Goal: Task Accomplishment & Management: Use online tool/utility

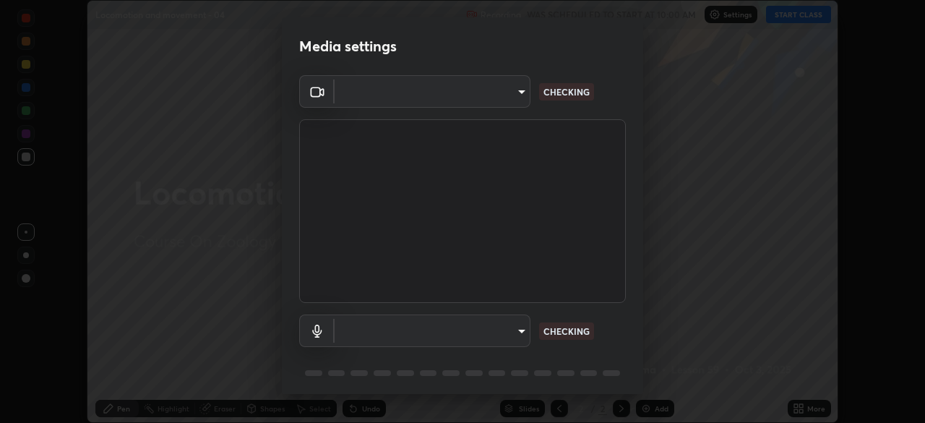
scroll to position [51, 0]
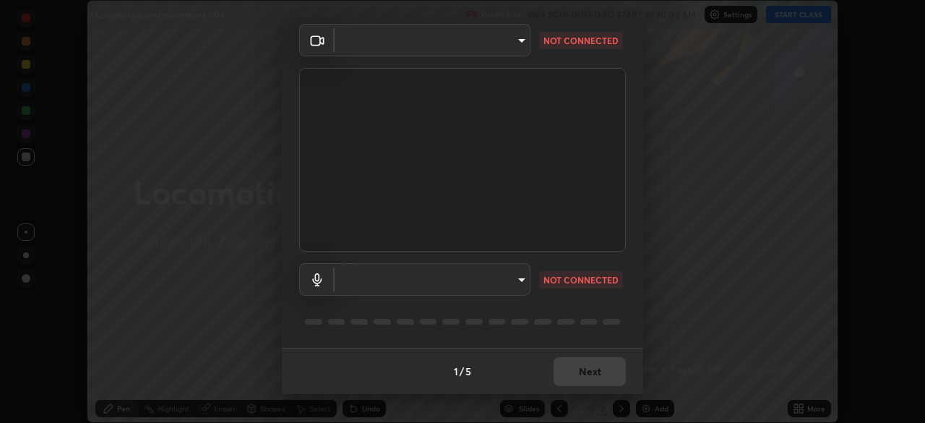
type input "8e51ced37930e971e34d94304a72bdf124377ca82fa83f25b6b4e34e328f1921"
type input "default"
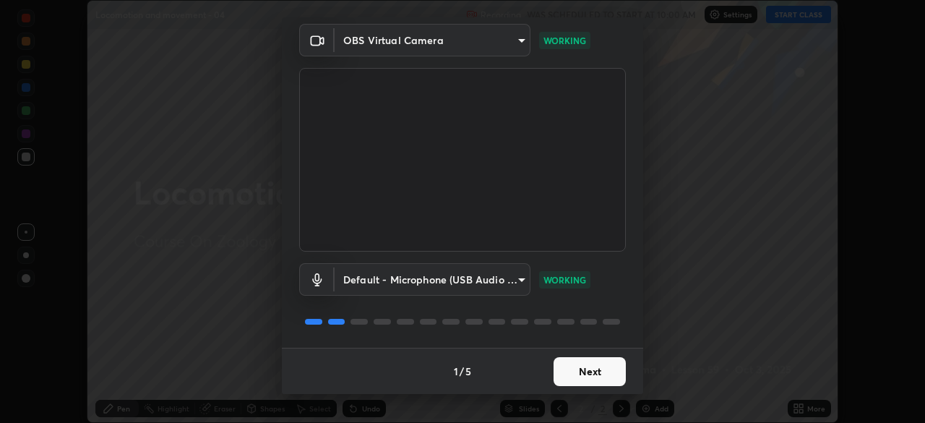
click at [567, 368] on button "Next" at bounding box center [590, 371] width 72 height 29
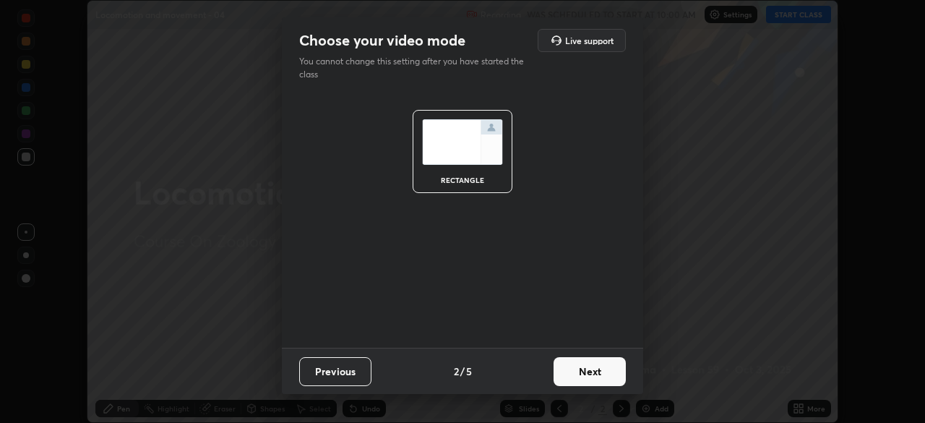
click at [571, 368] on button "Next" at bounding box center [590, 371] width 72 height 29
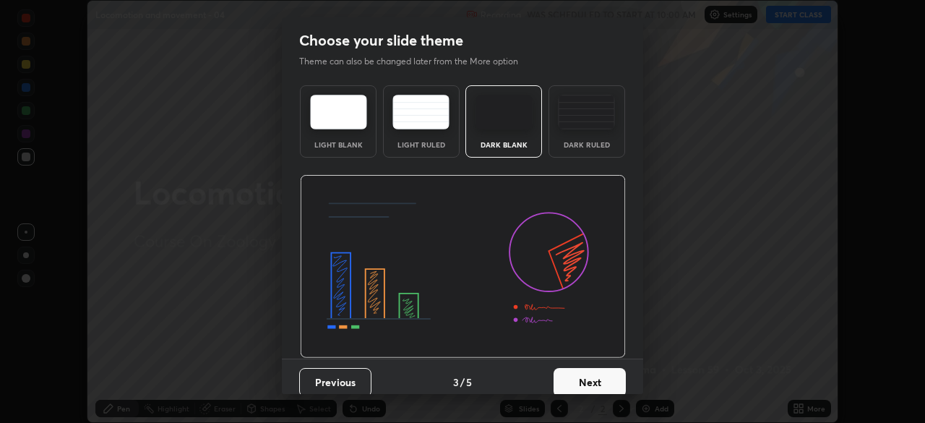
click at [563, 379] on button "Next" at bounding box center [590, 382] width 72 height 29
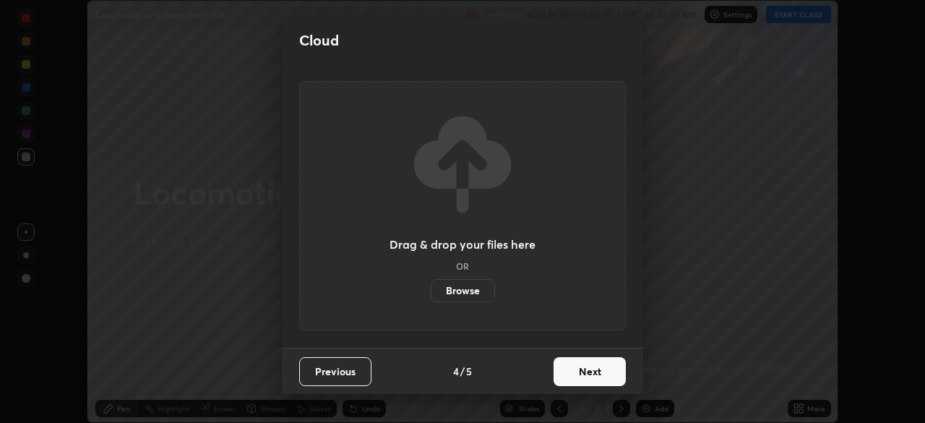
click at [473, 296] on label "Browse" at bounding box center [463, 290] width 64 height 23
click at [431, 296] on input "Browse" at bounding box center [431, 290] width 0 height 23
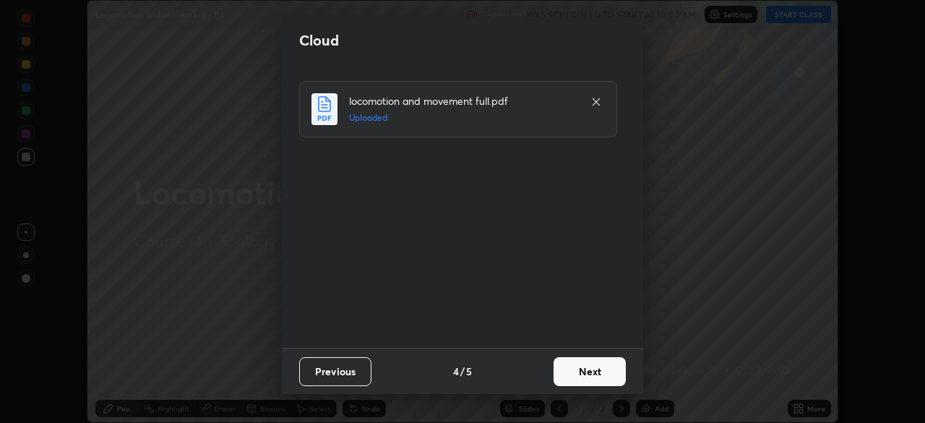
click at [581, 374] on button "Next" at bounding box center [590, 371] width 72 height 29
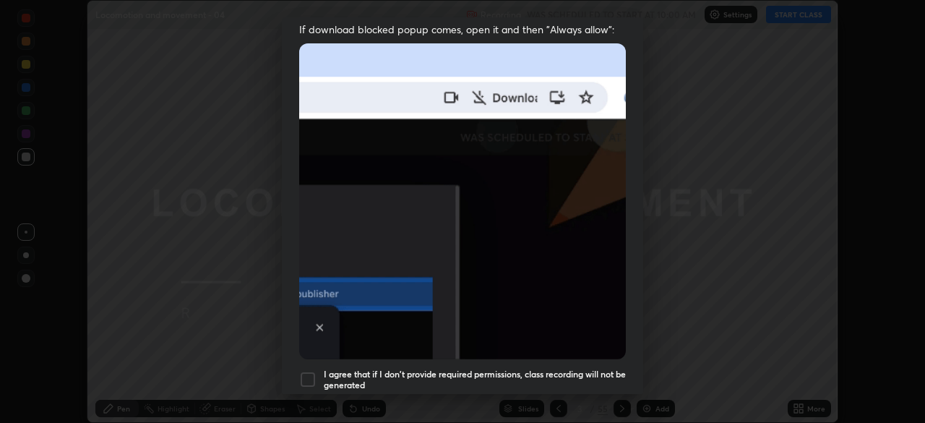
scroll to position [346, 0]
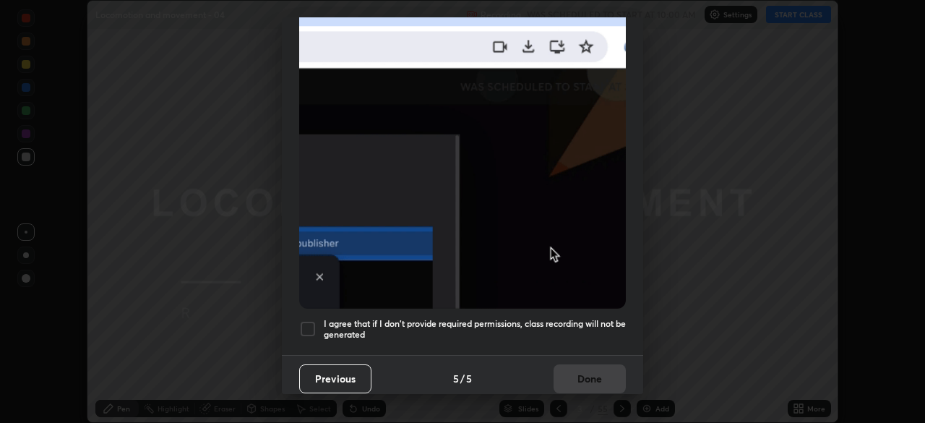
click at [304, 327] on div at bounding box center [307, 328] width 17 height 17
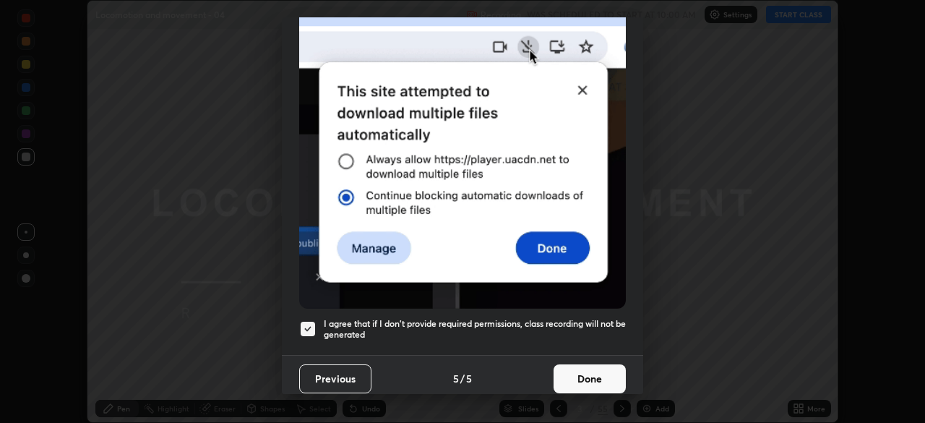
click at [560, 368] on button "Done" at bounding box center [590, 378] width 72 height 29
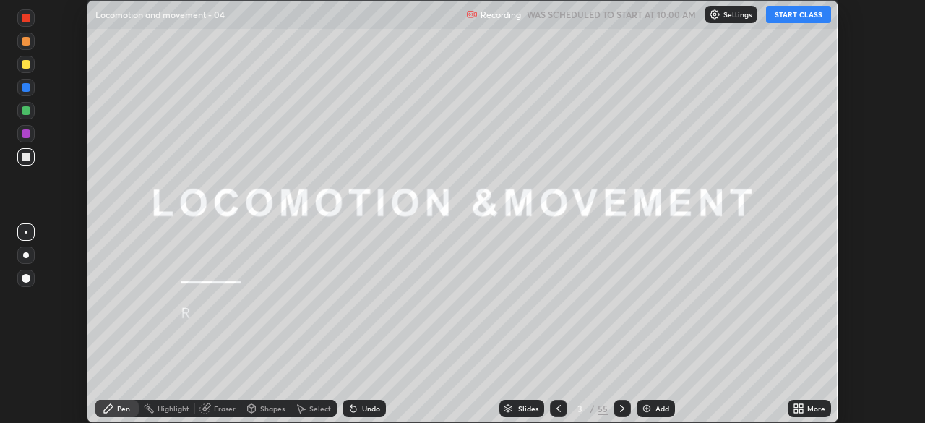
click at [780, 17] on button "START CLASS" at bounding box center [798, 14] width 65 height 17
click at [512, 411] on div "Slides" at bounding box center [521, 408] width 45 height 17
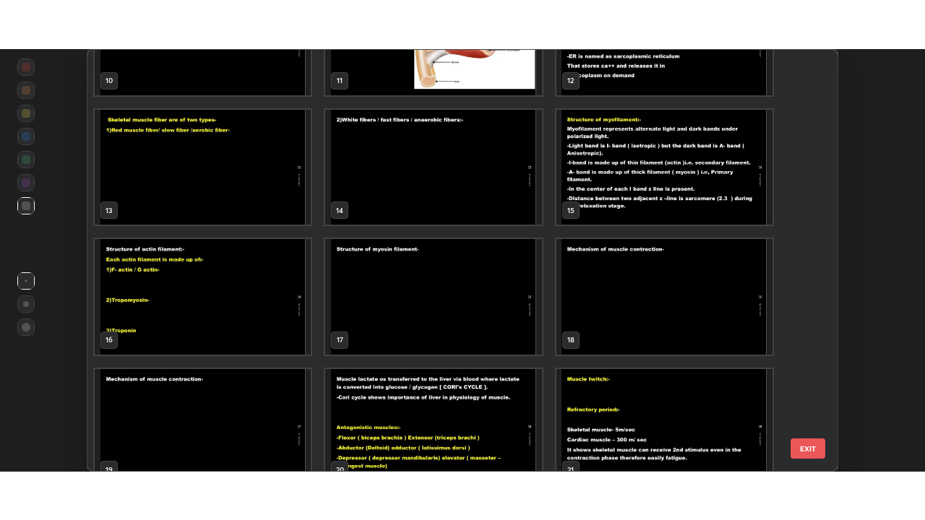
scroll to position [472, 0]
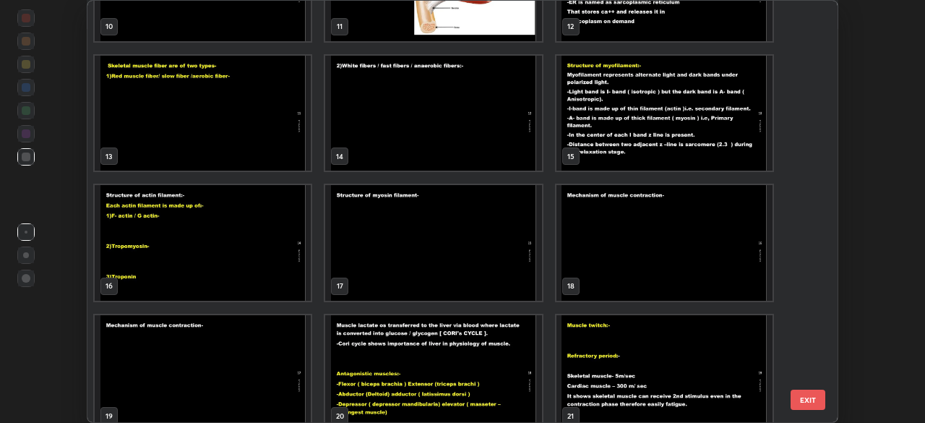
click at [515, 152] on img "grid" at bounding box center [433, 114] width 216 height 116
click at [512, 150] on img "grid" at bounding box center [433, 114] width 216 height 116
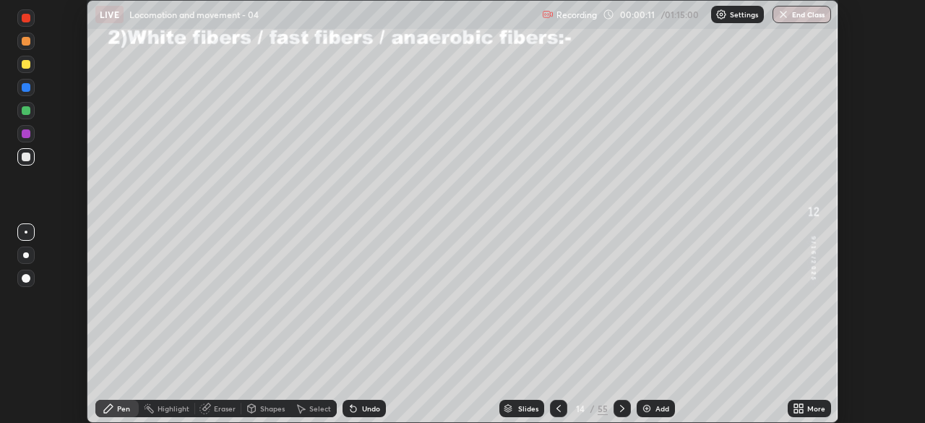
click at [803, 409] on icon at bounding box center [801, 411] width 4 height 4
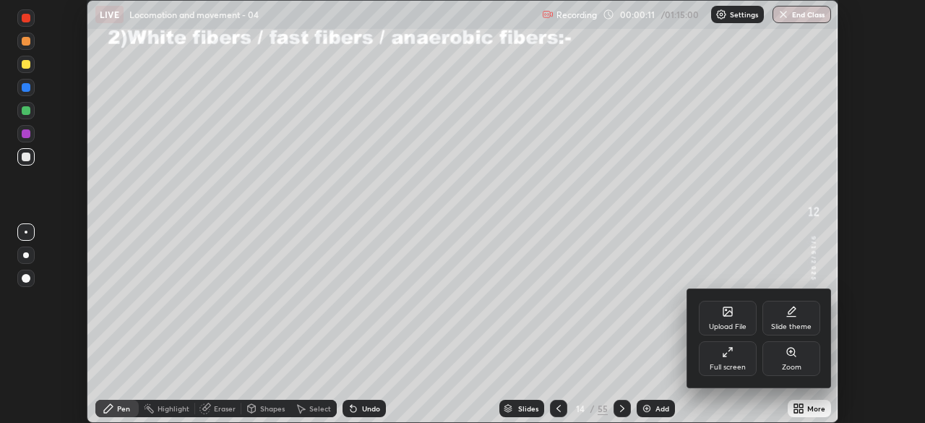
click at [746, 362] on div "Full screen" at bounding box center [728, 358] width 58 height 35
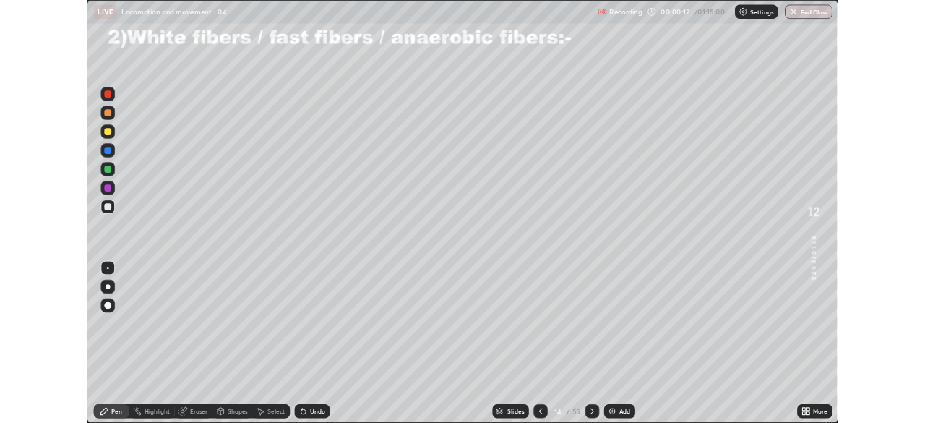
scroll to position [520, 925]
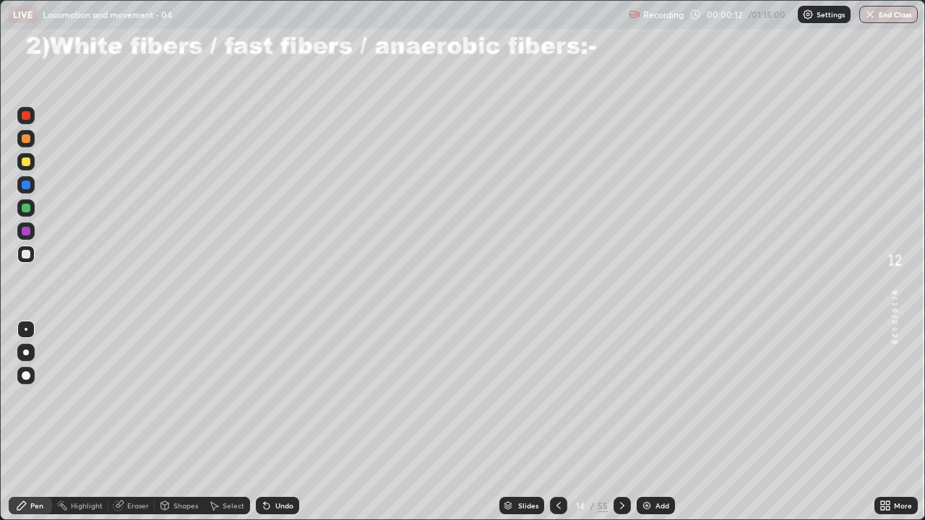
click at [645, 422] on img at bounding box center [647, 506] width 12 height 12
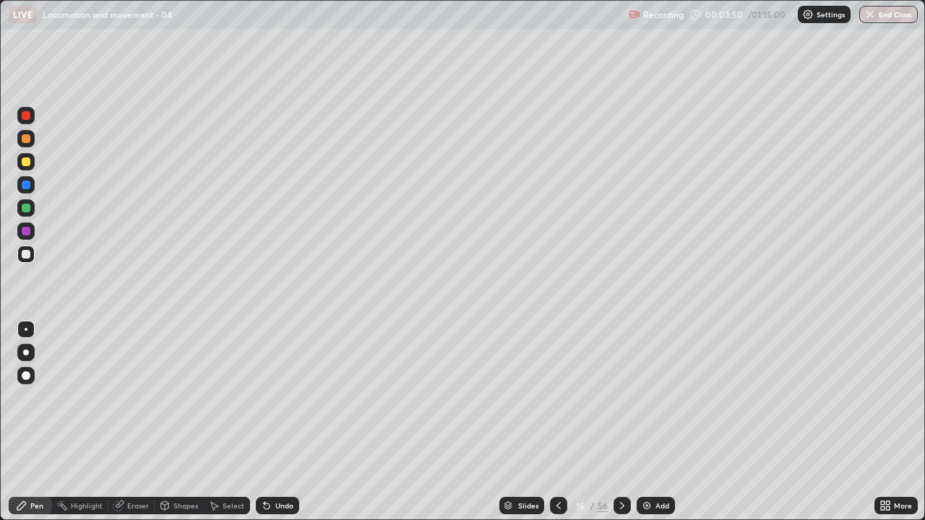
click at [25, 165] on div at bounding box center [26, 162] width 9 height 9
click at [37, 422] on div "Pen" at bounding box center [36, 505] width 13 height 7
click at [42, 422] on div "Pen" at bounding box center [36, 505] width 13 height 7
click at [180, 422] on div "Shapes" at bounding box center [185, 505] width 25 height 7
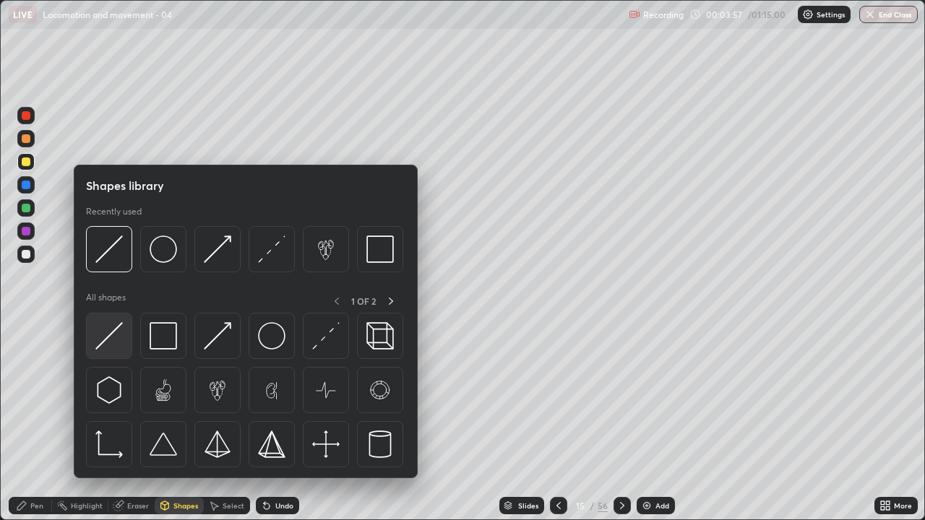
click at [116, 329] on img at bounding box center [108, 335] width 27 height 27
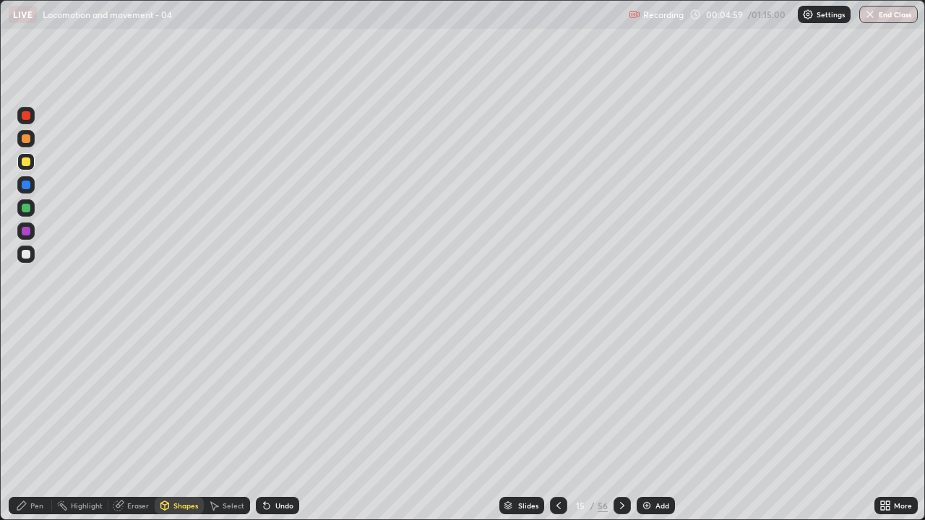
click at [284, 422] on div "Undo" at bounding box center [277, 505] width 43 height 17
click at [25, 138] on div at bounding box center [26, 138] width 9 height 9
click at [280, 422] on div "Undo" at bounding box center [284, 505] width 18 height 7
click at [125, 422] on div "Eraser" at bounding box center [131, 505] width 46 height 17
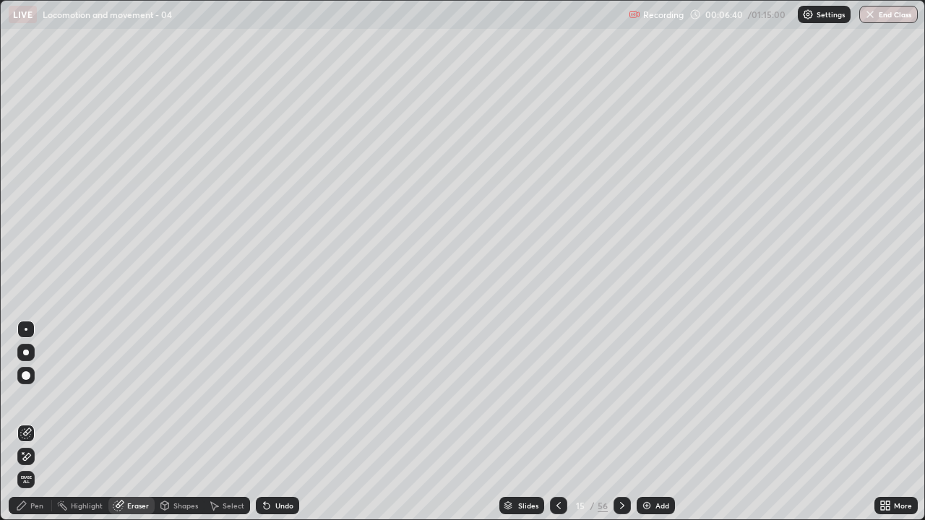
click at [181, 422] on div "Shapes" at bounding box center [185, 505] width 25 height 7
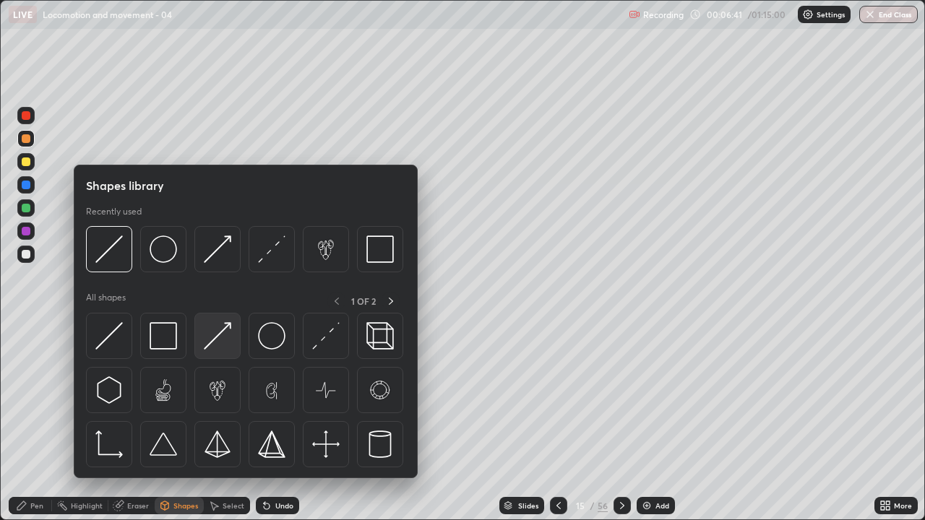
click at [211, 336] on img at bounding box center [217, 335] width 27 height 27
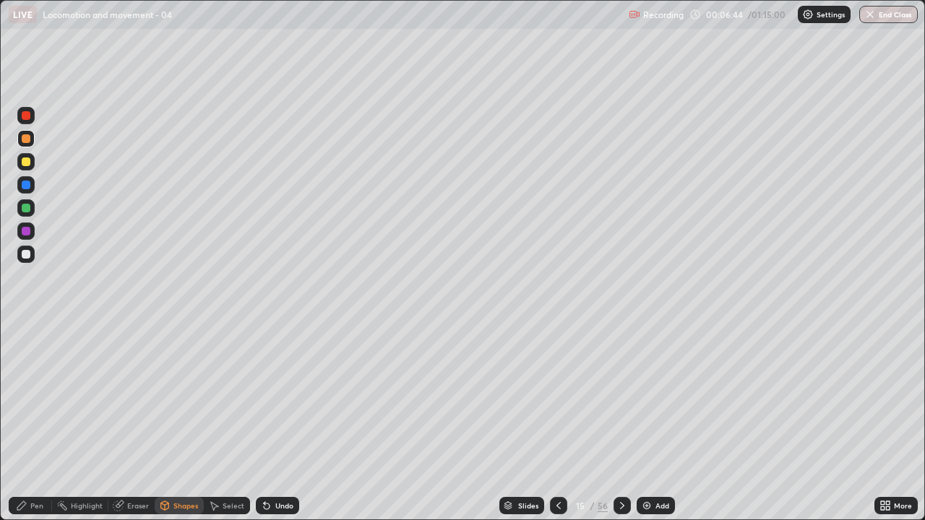
click at [27, 422] on div "Pen" at bounding box center [30, 505] width 43 height 17
click at [275, 422] on div "Undo" at bounding box center [284, 505] width 18 height 7
click at [264, 422] on icon at bounding box center [264, 502] width 1 height 1
click at [265, 422] on icon at bounding box center [267, 507] width 6 height 6
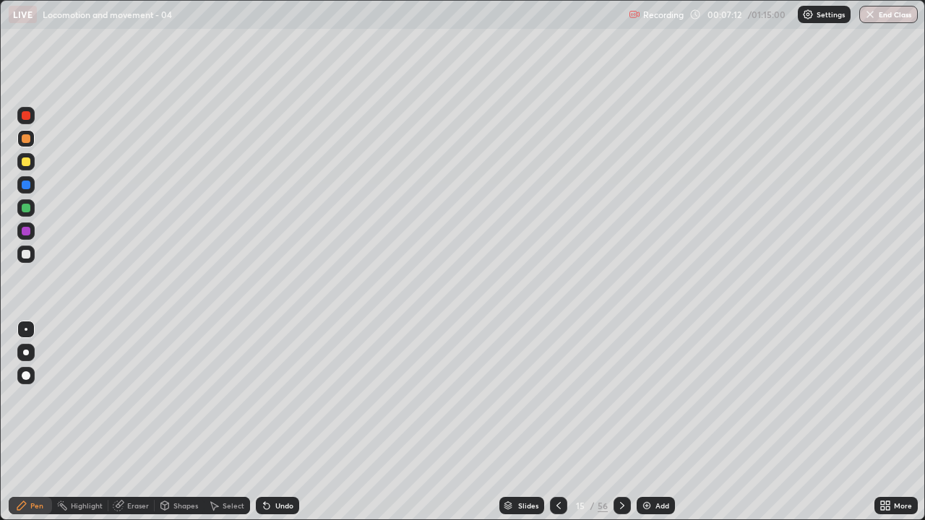
click at [270, 422] on icon at bounding box center [267, 506] width 12 height 12
click at [134, 422] on div "Eraser" at bounding box center [131, 505] width 46 height 17
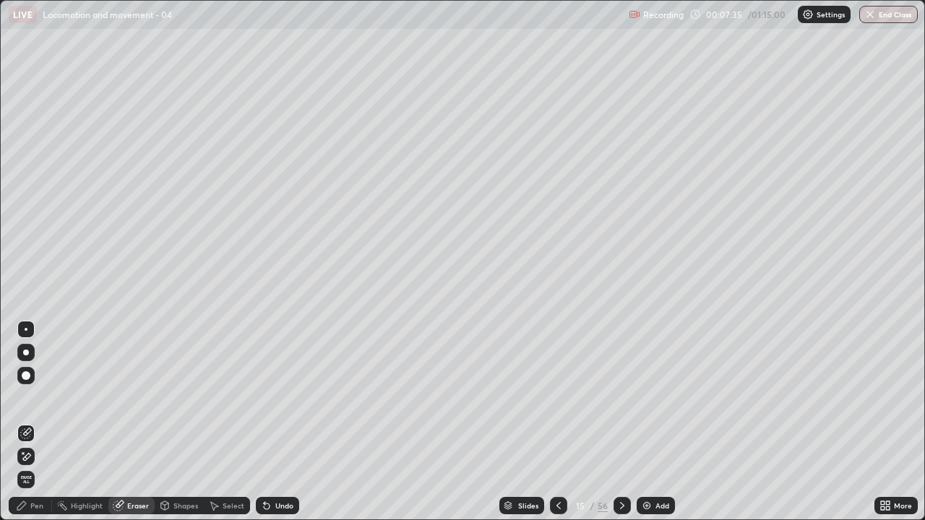
click at [178, 422] on div "Shapes" at bounding box center [185, 505] width 25 height 7
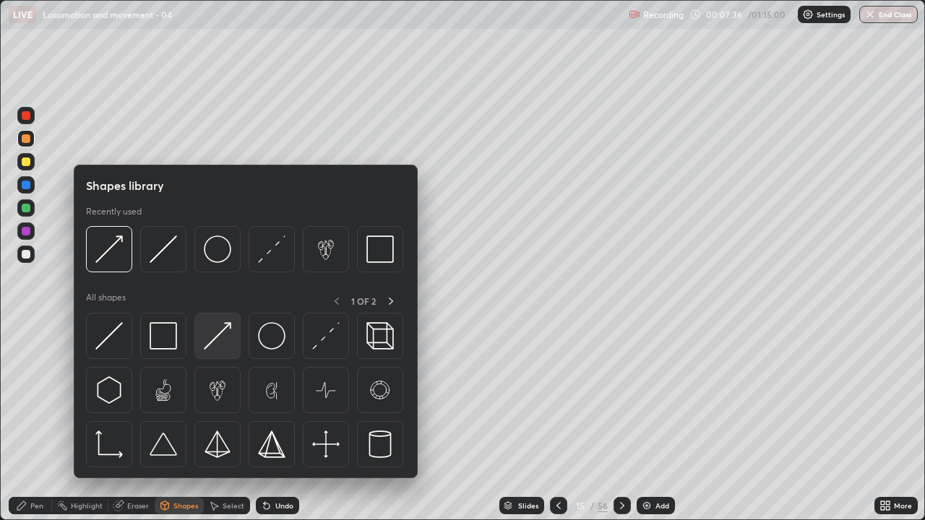
click at [210, 344] on img at bounding box center [217, 335] width 27 height 27
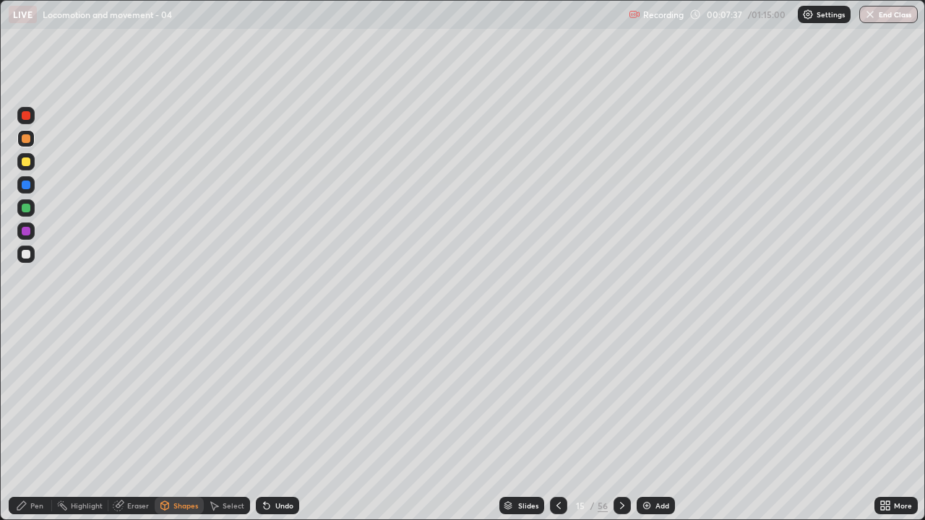
click at [25, 207] on div at bounding box center [26, 208] width 9 height 9
click at [29, 422] on div "Pen" at bounding box center [30, 505] width 43 height 17
click at [279, 422] on div "Undo" at bounding box center [284, 505] width 18 height 7
click at [278, 422] on div "Undo" at bounding box center [284, 505] width 18 height 7
click at [22, 139] on div at bounding box center [26, 138] width 9 height 9
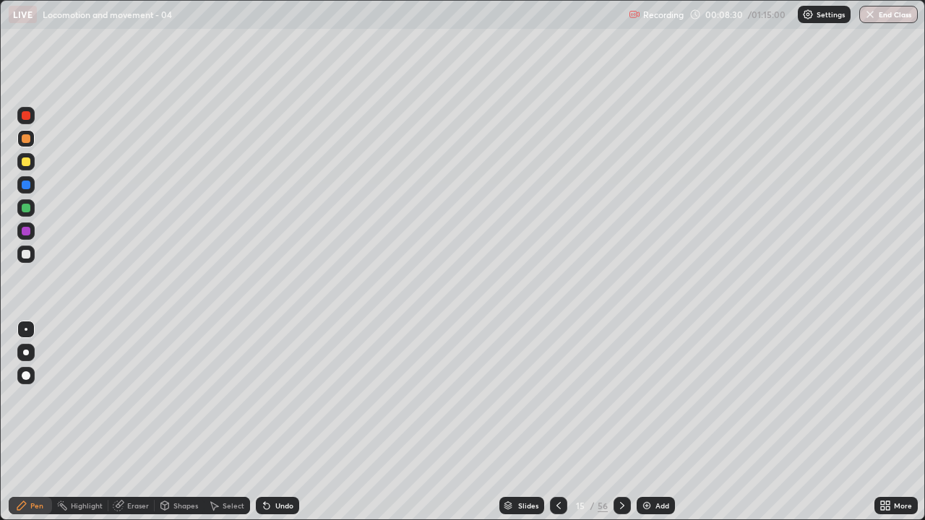
click at [264, 422] on icon at bounding box center [264, 502] width 1 height 1
click at [264, 422] on icon at bounding box center [267, 507] width 6 height 6
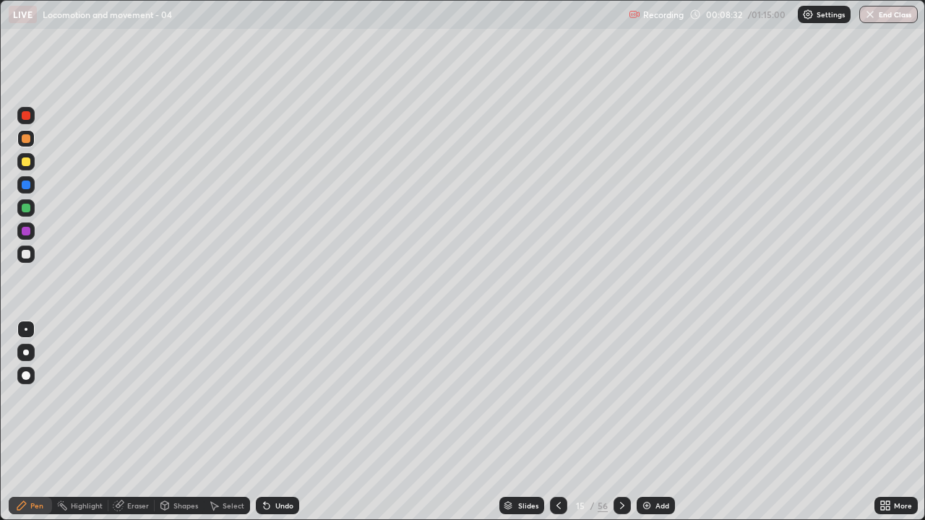
click at [264, 422] on icon at bounding box center [267, 507] width 6 height 6
click at [265, 422] on icon at bounding box center [267, 507] width 6 height 6
click at [259, 422] on div "Undo" at bounding box center [277, 505] width 43 height 17
click at [265, 422] on icon at bounding box center [267, 507] width 6 height 6
click at [173, 422] on div "Shapes" at bounding box center [185, 505] width 25 height 7
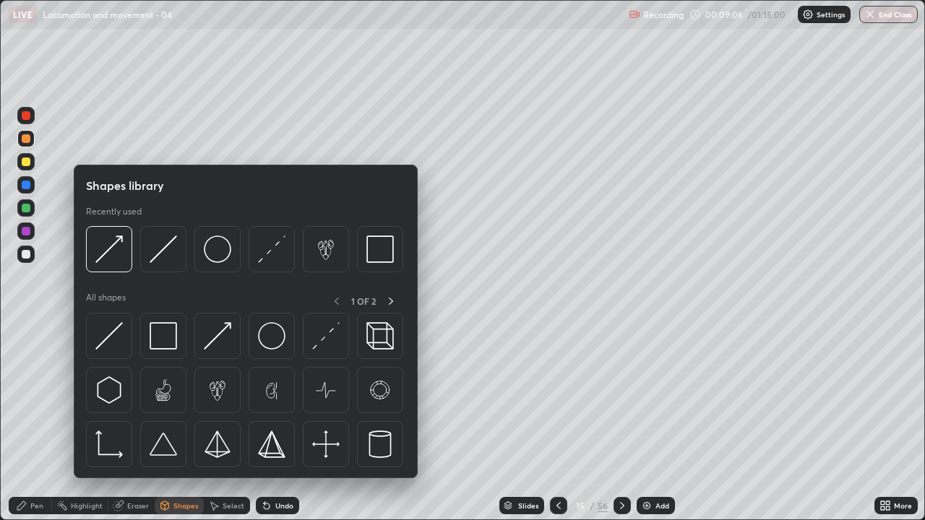
click at [26, 235] on div at bounding box center [26, 231] width 9 height 9
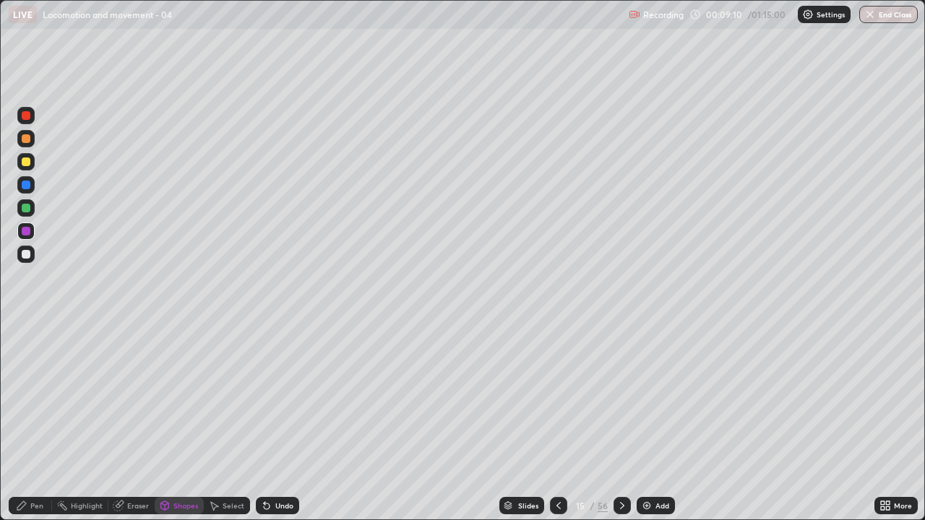
click at [275, 422] on div "Undo" at bounding box center [284, 505] width 18 height 7
click at [38, 422] on div "Pen" at bounding box center [36, 505] width 13 height 7
click at [186, 422] on div "Shapes" at bounding box center [185, 505] width 25 height 7
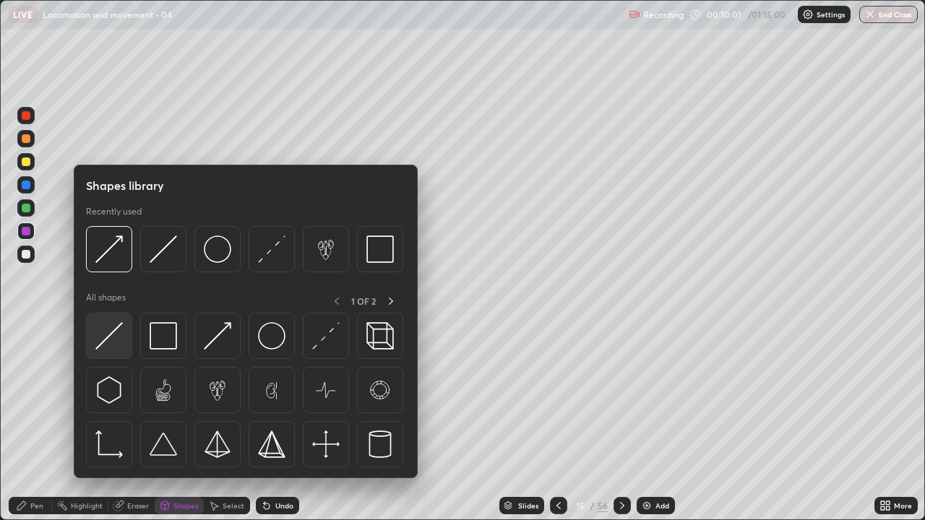
click at [116, 335] on img at bounding box center [108, 335] width 27 height 27
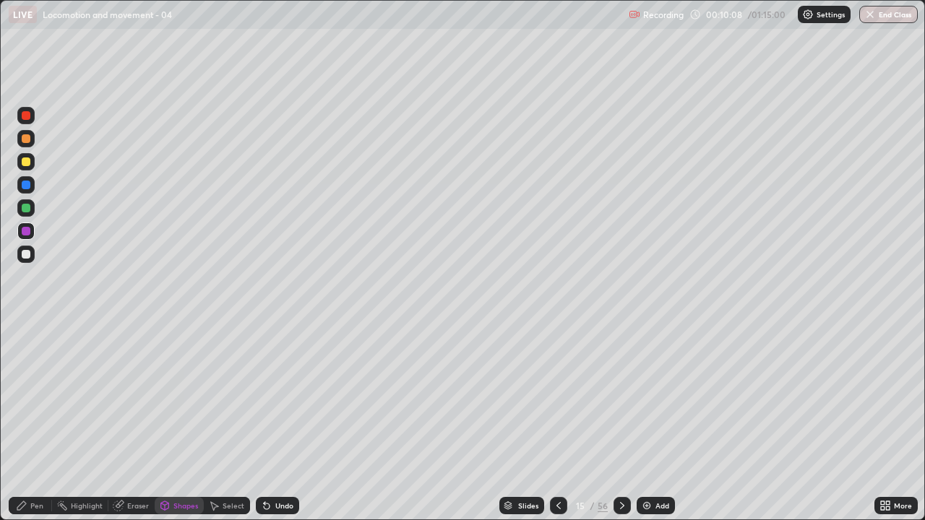
click at [286, 422] on div "Undo" at bounding box center [284, 505] width 18 height 7
click at [287, 422] on div "Undo" at bounding box center [277, 505] width 43 height 17
click at [27, 163] on div at bounding box center [26, 162] width 9 height 9
click at [283, 422] on div "Undo" at bounding box center [277, 505] width 43 height 17
click at [39, 422] on div "Pen" at bounding box center [36, 505] width 13 height 7
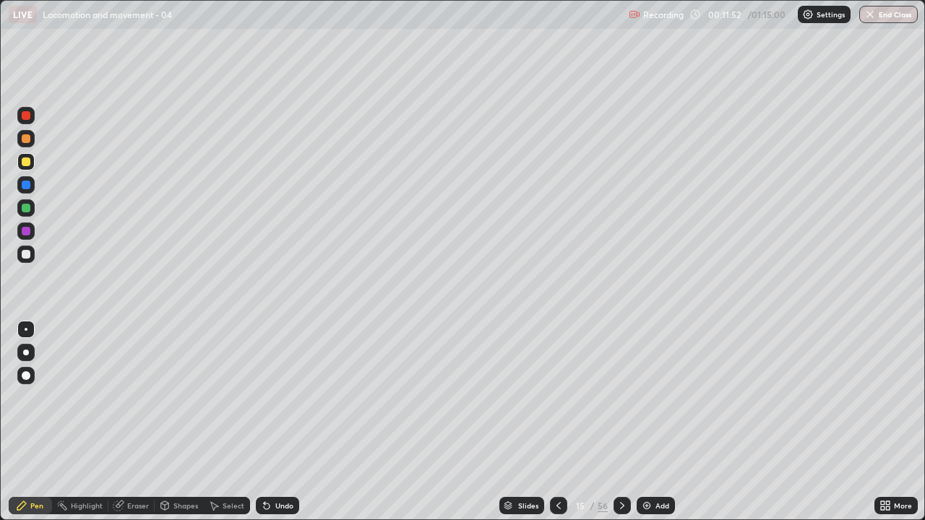
click at [25, 226] on div at bounding box center [25, 231] width 17 height 17
click at [265, 422] on icon at bounding box center [267, 507] width 6 height 6
click at [173, 422] on div "Shapes" at bounding box center [185, 505] width 25 height 7
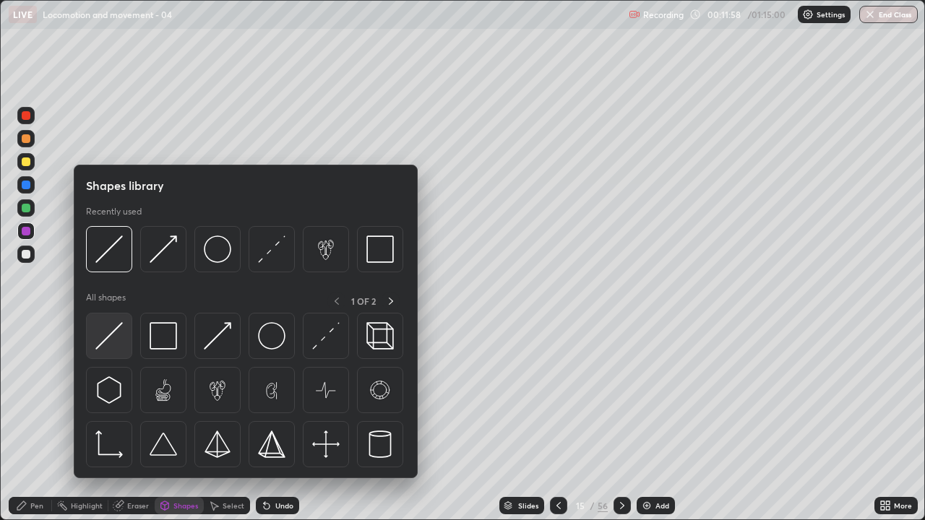
click at [103, 338] on img at bounding box center [108, 335] width 27 height 27
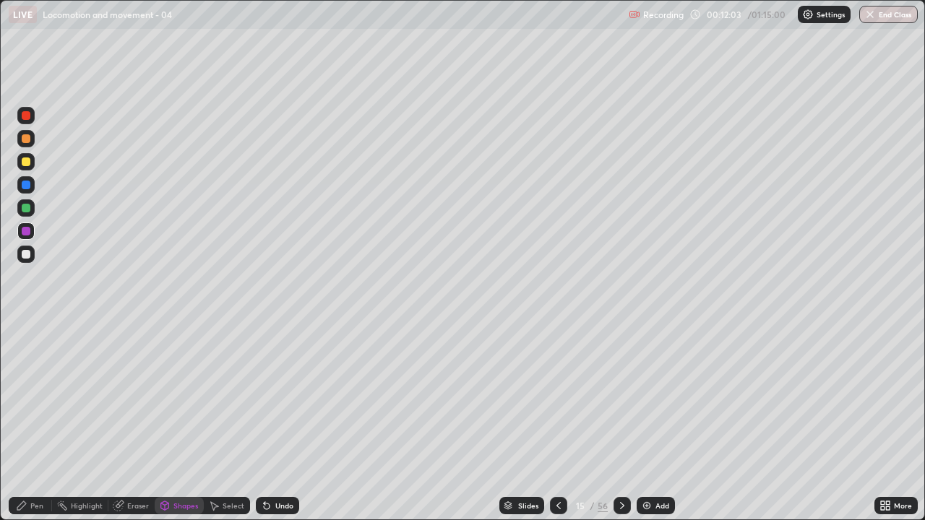
click at [278, 422] on div "Undo" at bounding box center [277, 505] width 43 height 17
click at [40, 422] on div "Pen" at bounding box center [36, 505] width 13 height 7
click at [174, 422] on div "Shapes" at bounding box center [179, 505] width 49 height 17
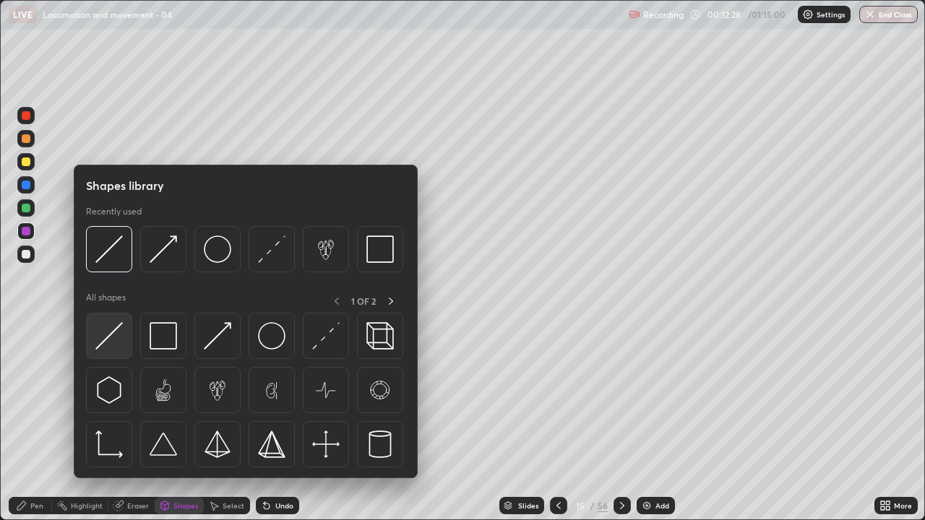
click at [112, 334] on img at bounding box center [108, 335] width 27 height 27
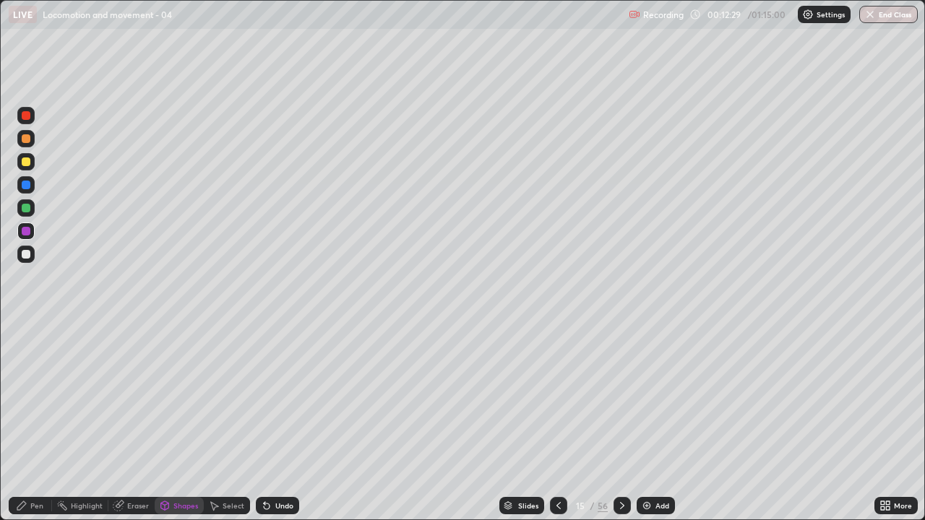
click at [33, 159] on div at bounding box center [25, 161] width 17 height 17
click at [272, 422] on div "Undo" at bounding box center [277, 505] width 43 height 17
click at [30, 230] on div at bounding box center [26, 231] width 9 height 9
click at [27, 422] on div "Pen" at bounding box center [30, 505] width 43 height 17
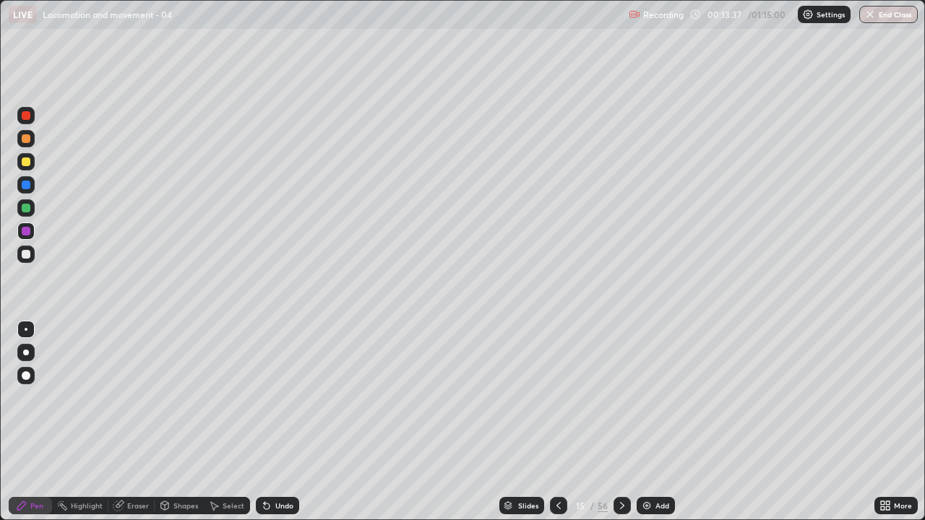
click at [263, 422] on div "Undo" at bounding box center [277, 505] width 43 height 17
click at [127, 422] on div "Eraser" at bounding box center [138, 505] width 22 height 7
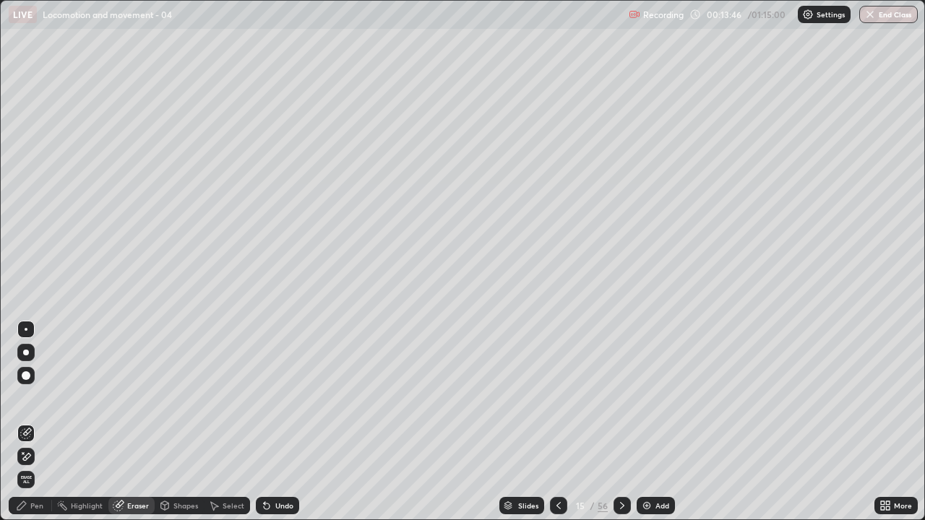
click at [36, 422] on div "Pen" at bounding box center [36, 505] width 13 height 7
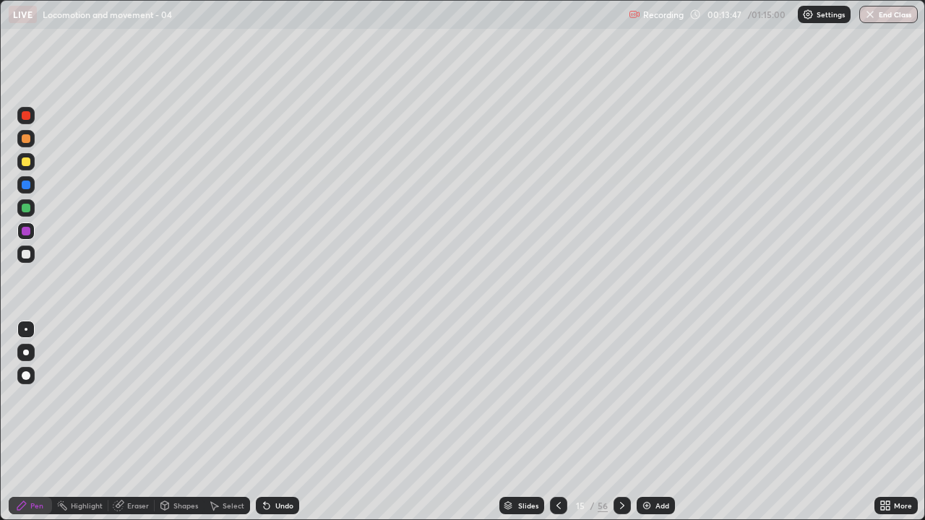
click at [27, 163] on div at bounding box center [26, 162] width 9 height 9
click at [27, 422] on icon at bounding box center [22, 506] width 12 height 12
click at [27, 229] on div at bounding box center [26, 231] width 9 height 9
click at [26, 231] on div at bounding box center [26, 231] width 9 height 9
click at [86, 422] on div "Highlight" at bounding box center [87, 505] width 32 height 7
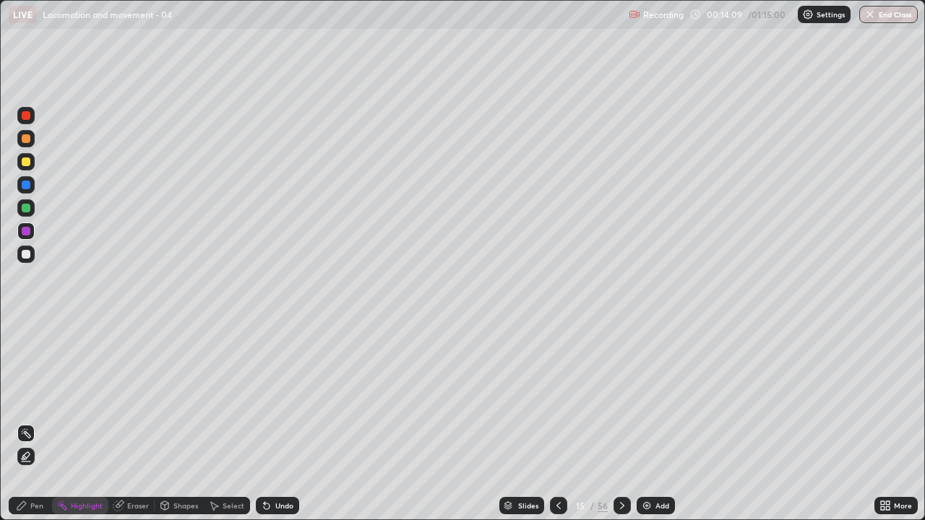
click at [26, 422] on icon at bounding box center [26, 457] width 12 height 12
click at [28, 422] on div "Pen" at bounding box center [30, 505] width 43 height 17
click at [145, 422] on div "Eraser" at bounding box center [138, 505] width 22 height 7
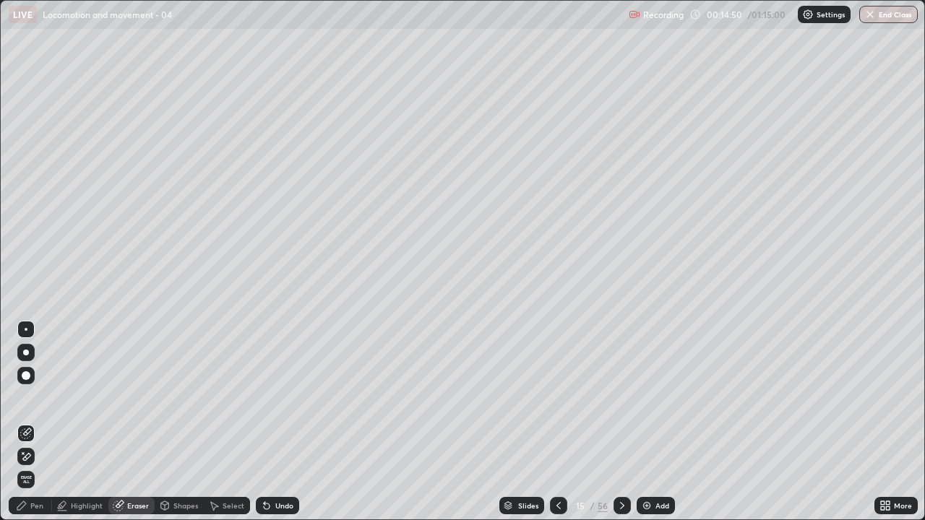
click at [175, 422] on div "Shapes" at bounding box center [185, 505] width 25 height 7
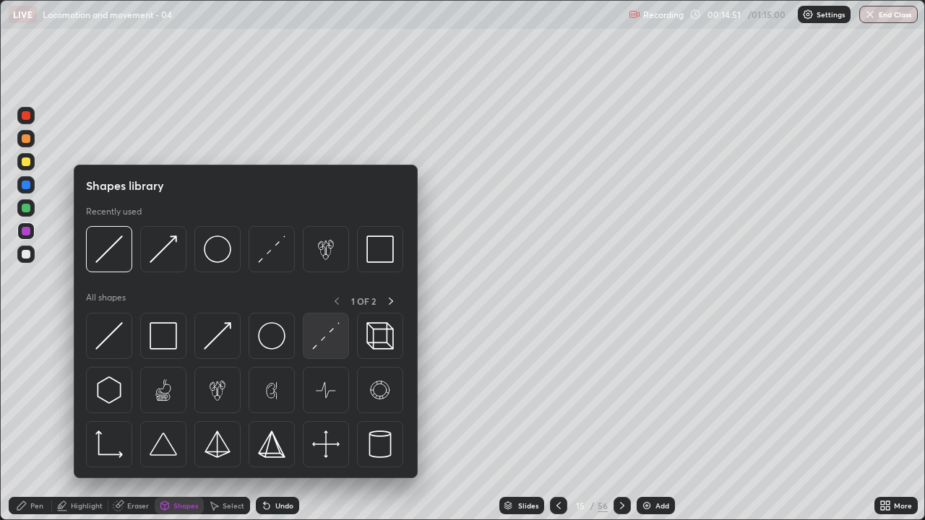
click at [312, 353] on div at bounding box center [326, 336] width 46 height 46
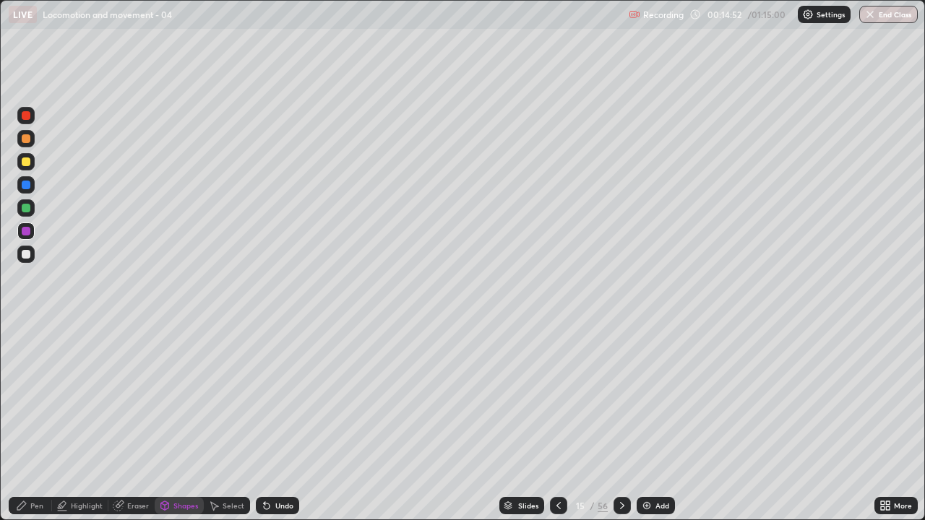
click at [25, 255] on div at bounding box center [26, 254] width 9 height 9
click at [38, 422] on div "Pen" at bounding box center [36, 505] width 13 height 7
click at [178, 422] on div "Shapes" at bounding box center [179, 505] width 49 height 17
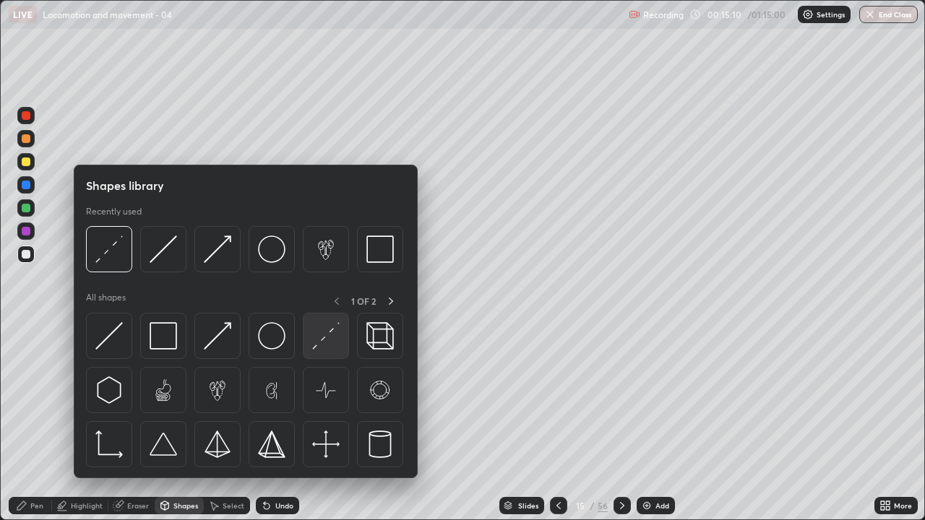
click at [317, 347] on img at bounding box center [325, 335] width 27 height 27
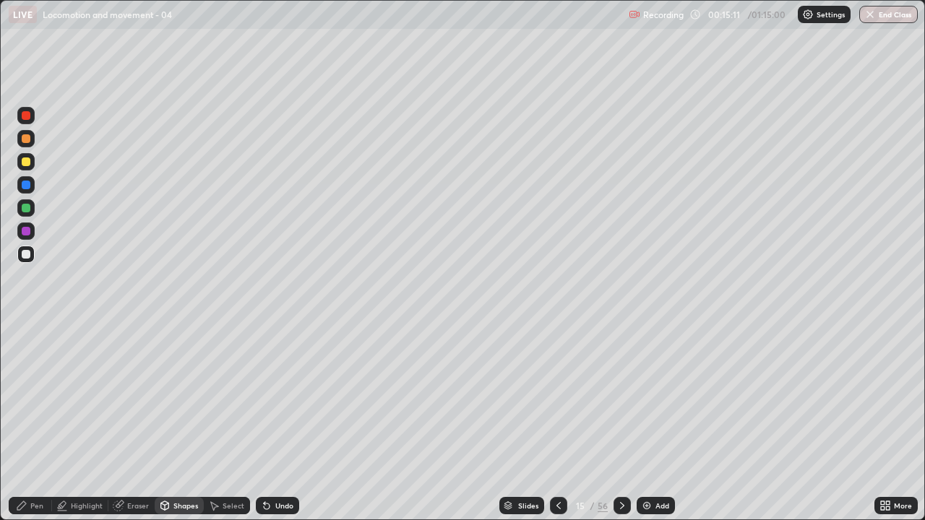
click at [25, 202] on div at bounding box center [25, 207] width 17 height 17
click at [39, 422] on div "Pen" at bounding box center [30, 505] width 43 height 17
click at [35, 422] on div "Pen" at bounding box center [36, 505] width 13 height 7
click at [27, 259] on div at bounding box center [25, 254] width 17 height 17
click at [281, 422] on div "Undo" at bounding box center [277, 505] width 43 height 17
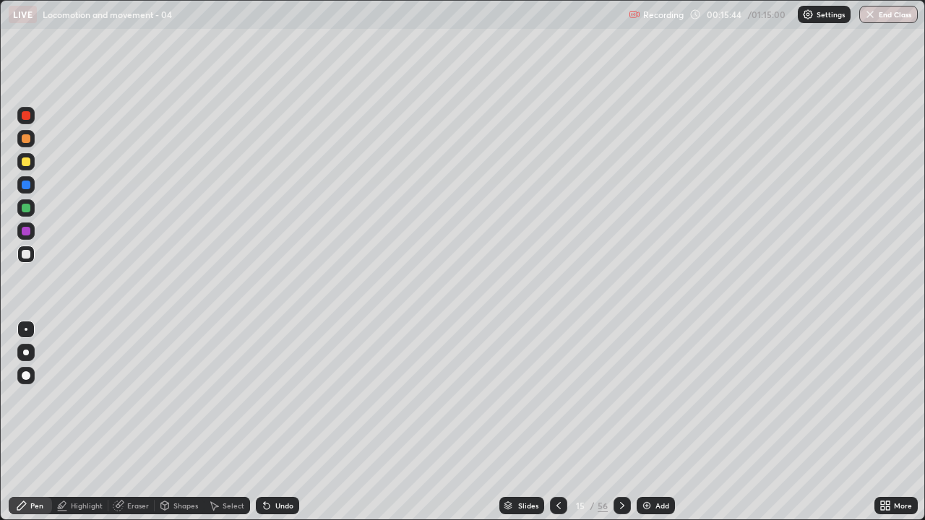
click at [40, 422] on div "Pen" at bounding box center [36, 505] width 13 height 7
click at [27, 160] on div at bounding box center [26, 162] width 9 height 9
click at [28, 145] on div at bounding box center [25, 138] width 17 height 17
click at [288, 422] on div "Undo" at bounding box center [277, 505] width 43 height 17
click at [33, 113] on div at bounding box center [25, 115] width 17 height 17
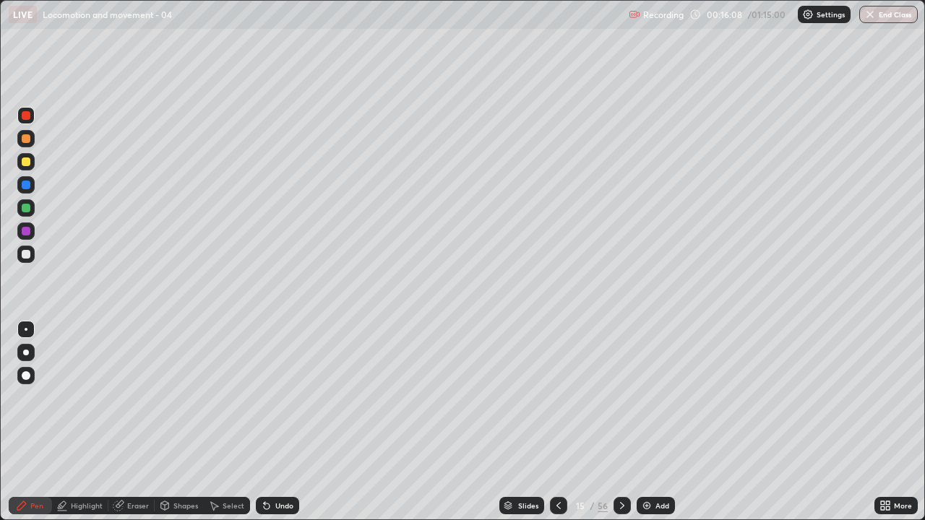
click at [26, 117] on div at bounding box center [26, 115] width 9 height 9
click at [47, 422] on div "Pen" at bounding box center [30, 505] width 43 height 17
click at [25, 230] on div at bounding box center [26, 231] width 9 height 9
click at [25, 132] on div at bounding box center [25, 138] width 17 height 17
click at [29, 111] on div at bounding box center [26, 115] width 9 height 9
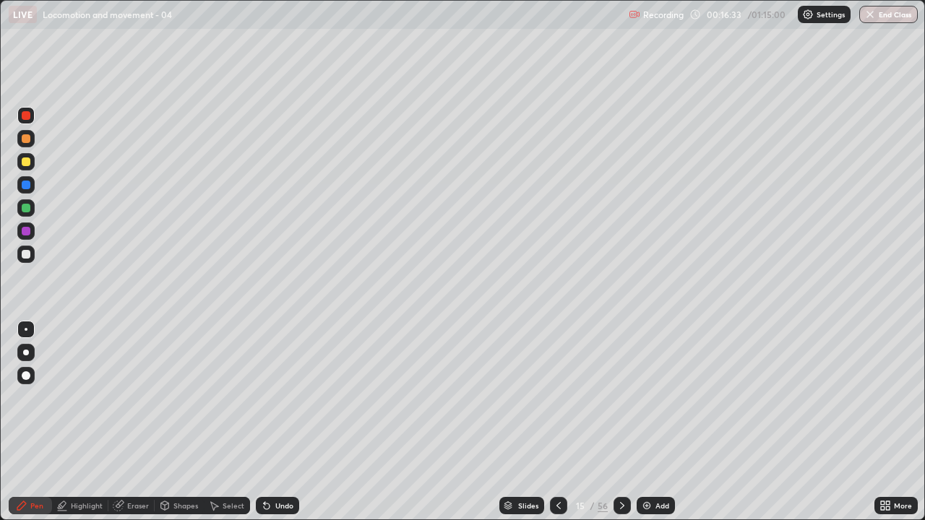
click at [27, 135] on div at bounding box center [26, 138] width 9 height 9
click at [130, 422] on div "Eraser" at bounding box center [138, 505] width 22 height 7
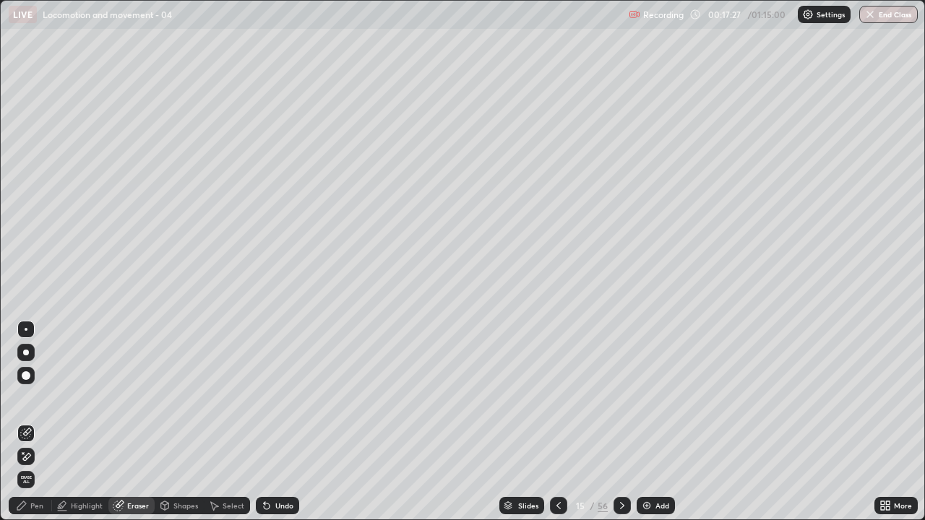
click at [37, 422] on div "Pen" at bounding box center [36, 505] width 13 height 7
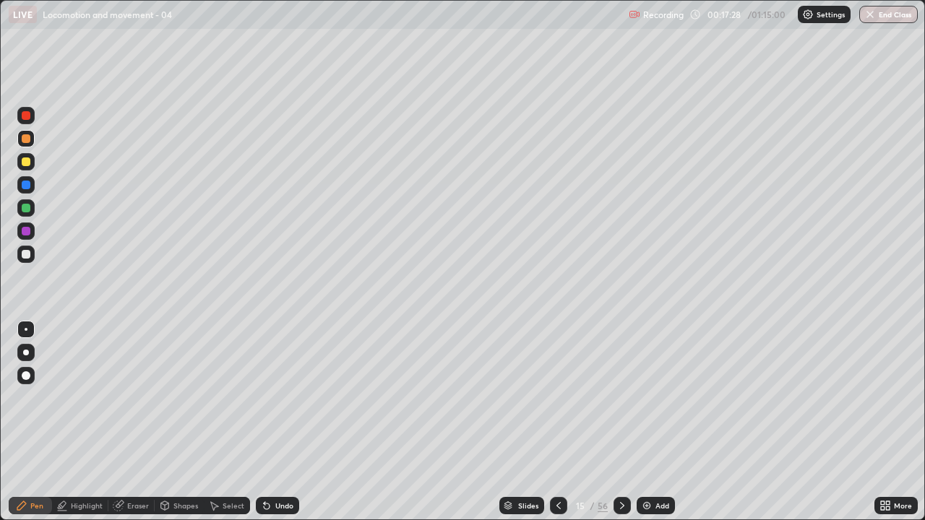
click at [28, 205] on div at bounding box center [26, 208] width 9 height 9
click at [26, 422] on icon at bounding box center [22, 506] width 12 height 12
click at [24, 159] on div at bounding box center [26, 162] width 9 height 9
click at [557, 422] on icon at bounding box center [559, 506] width 12 height 12
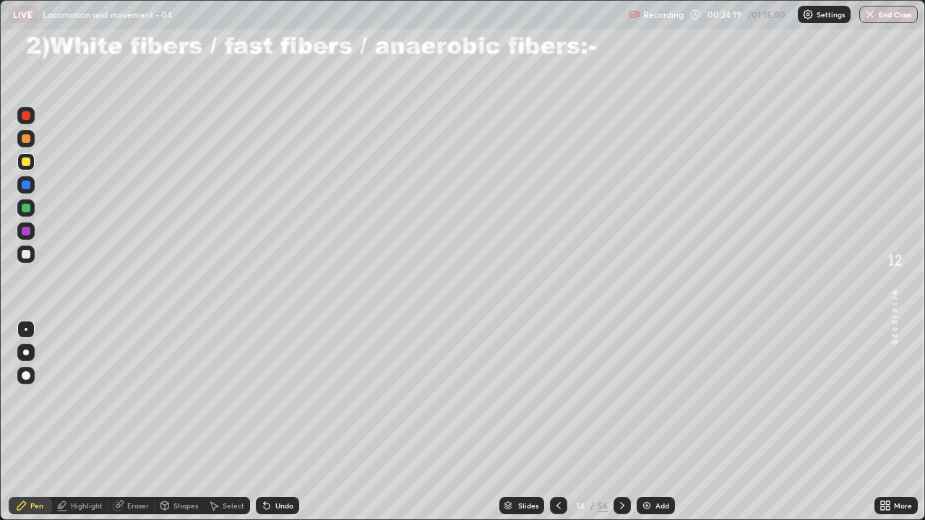
click at [554, 422] on div at bounding box center [558, 505] width 17 height 29
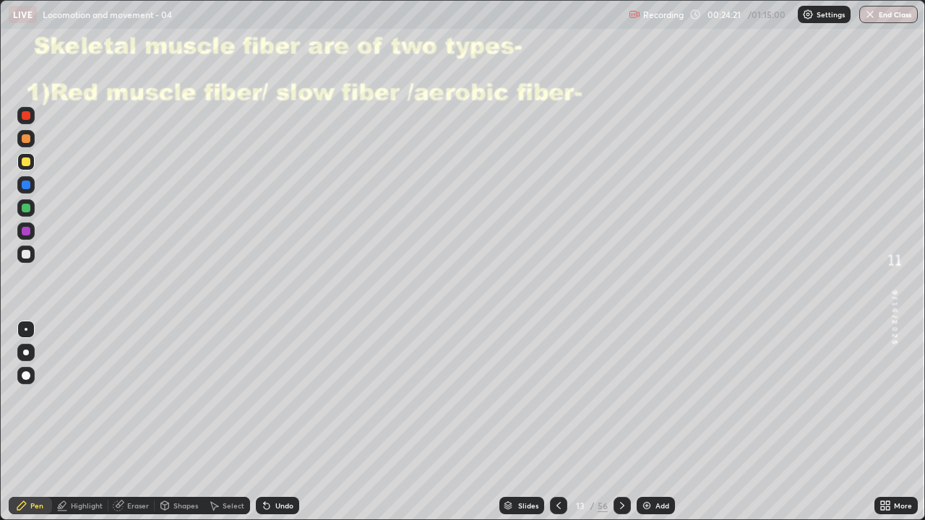
click at [620, 422] on icon at bounding box center [623, 506] width 12 height 12
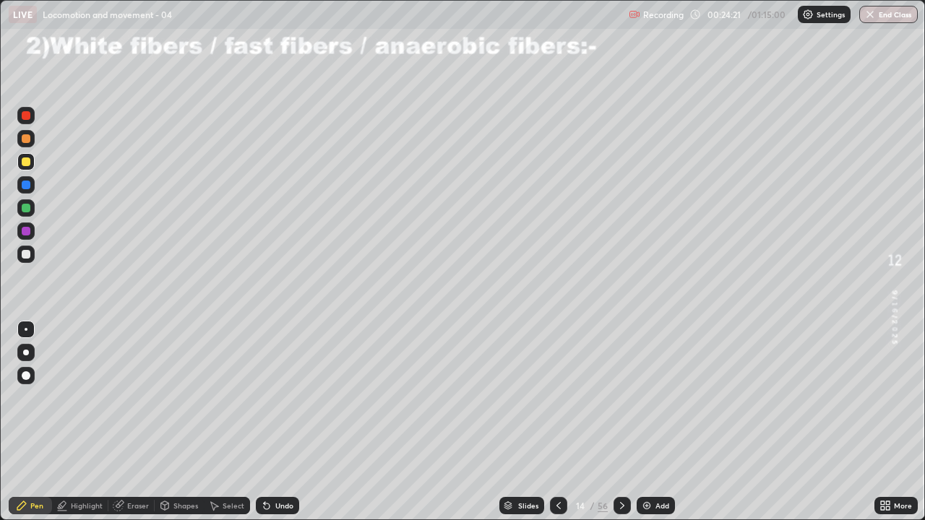
click at [619, 422] on icon at bounding box center [623, 506] width 12 height 12
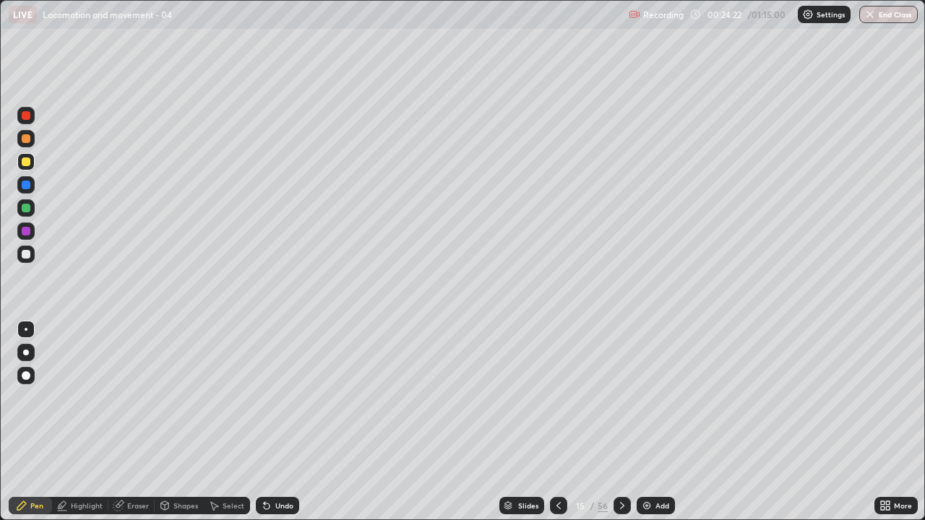
click at [619, 422] on icon at bounding box center [623, 506] width 12 height 12
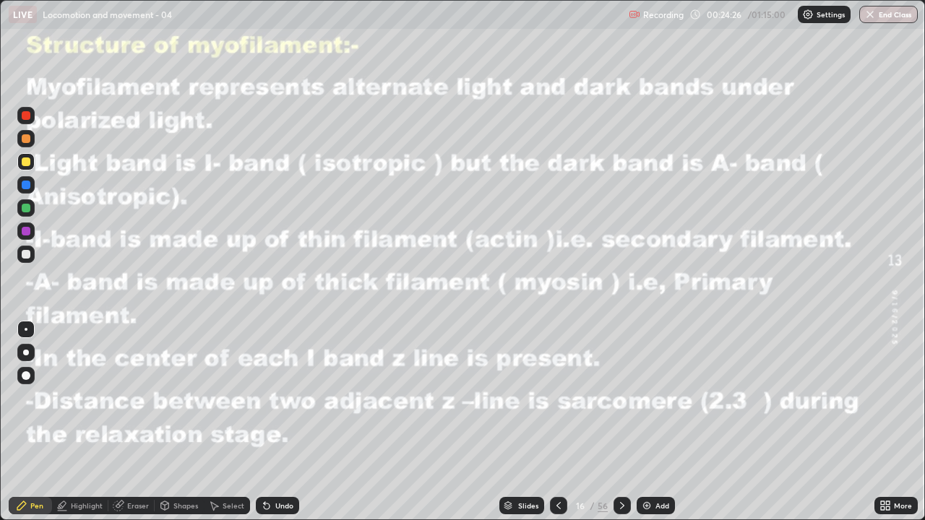
click at [27, 142] on div at bounding box center [26, 138] width 9 height 9
click at [25, 136] on div at bounding box center [26, 138] width 9 height 9
click at [624, 422] on div at bounding box center [622, 505] width 17 height 17
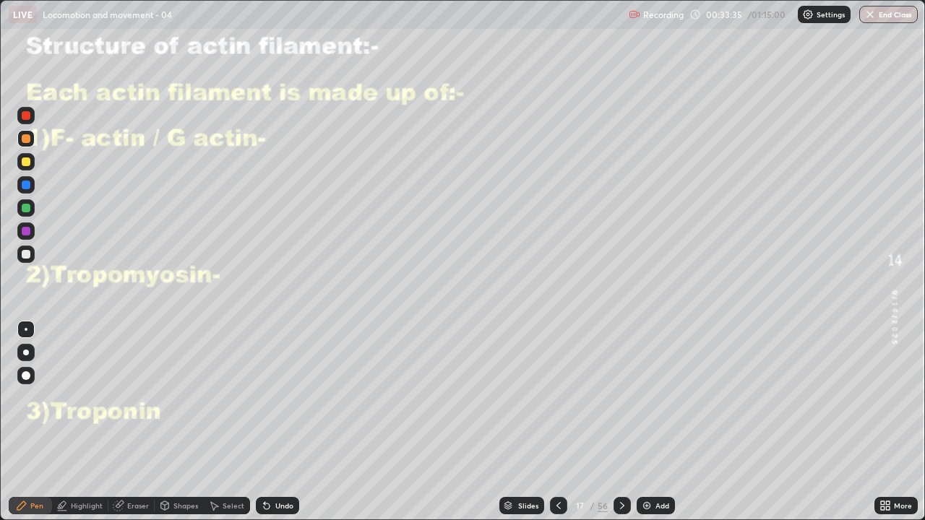
click at [619, 422] on icon at bounding box center [623, 506] width 12 height 12
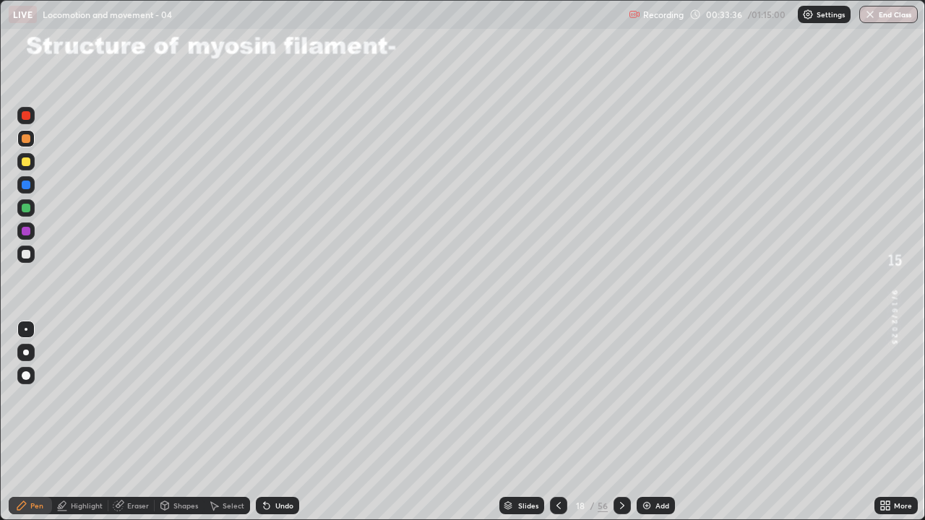
click at [614, 422] on div at bounding box center [622, 505] width 17 height 29
click at [565, 422] on div at bounding box center [558, 505] width 17 height 29
click at [550, 422] on div at bounding box center [558, 505] width 17 height 29
click at [557, 422] on icon at bounding box center [559, 506] width 12 height 12
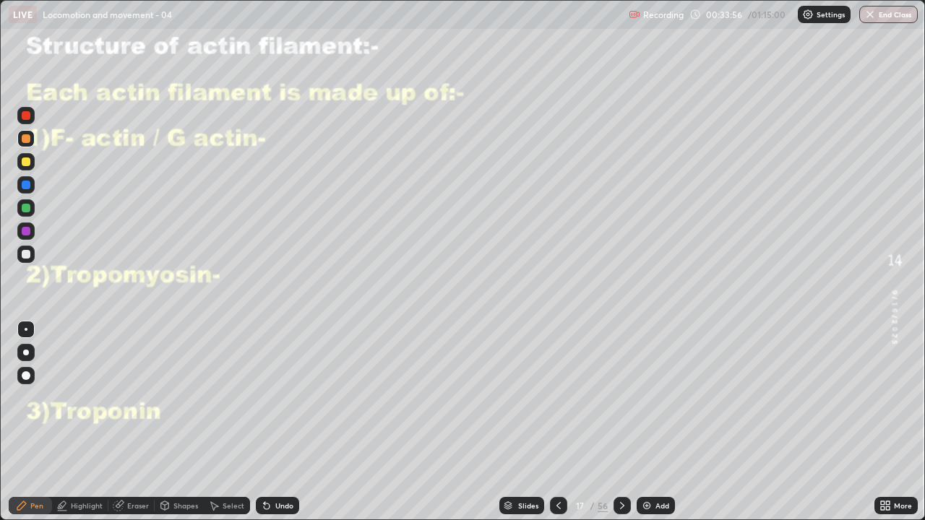
click at [27, 157] on div at bounding box center [25, 161] width 17 height 17
click at [25, 112] on div at bounding box center [26, 115] width 9 height 9
click at [264, 422] on icon at bounding box center [264, 502] width 1 height 1
click at [264, 422] on icon at bounding box center [267, 507] width 6 height 6
click at [25, 252] on div at bounding box center [26, 254] width 9 height 9
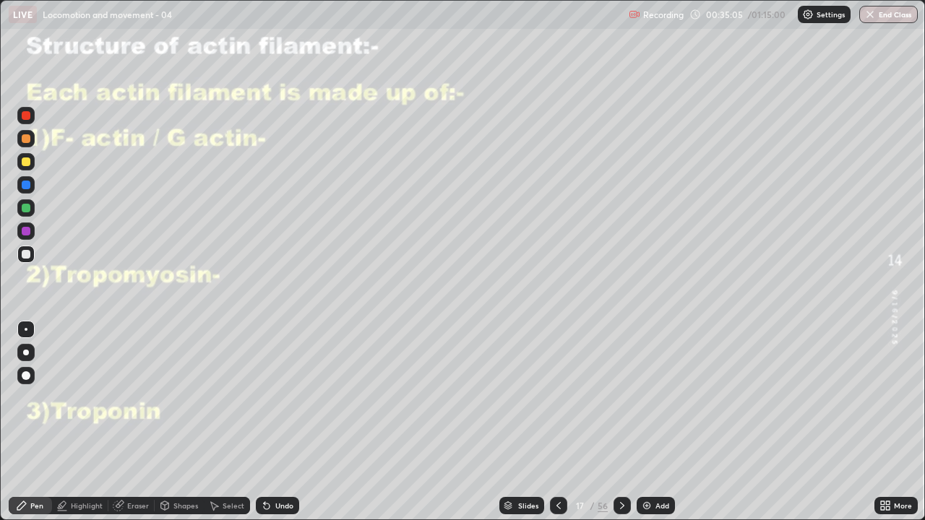
click at [182, 422] on div "Shapes" at bounding box center [185, 505] width 25 height 7
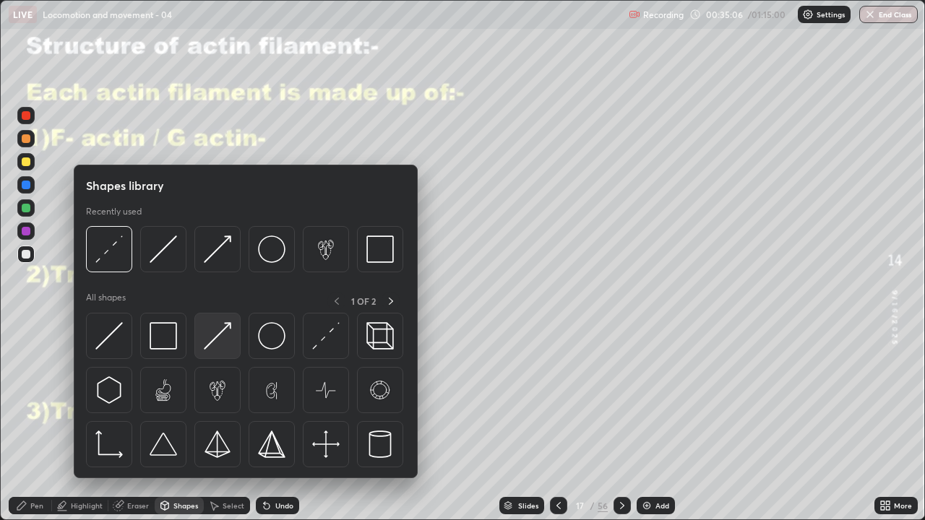
click at [220, 335] on img at bounding box center [217, 335] width 27 height 27
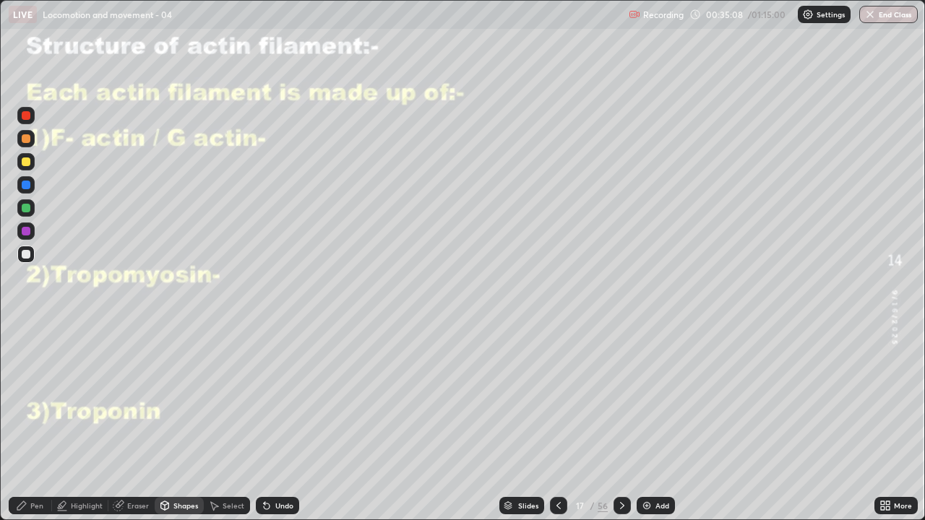
click at [25, 422] on icon at bounding box center [22, 506] width 12 height 12
click at [25, 231] on div at bounding box center [26, 231] width 9 height 9
click at [25, 252] on div at bounding box center [26, 254] width 9 height 9
click at [24, 205] on div at bounding box center [26, 208] width 9 height 9
click at [27, 254] on div at bounding box center [26, 254] width 9 height 9
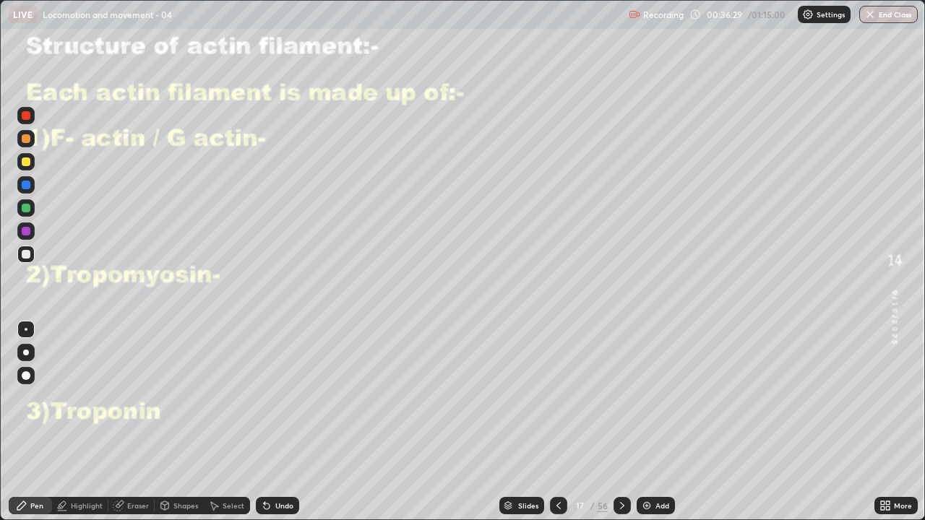
click at [25, 159] on div at bounding box center [26, 162] width 9 height 9
click at [276, 422] on div "Undo" at bounding box center [277, 505] width 43 height 17
click at [171, 422] on div "Shapes" at bounding box center [179, 505] width 49 height 29
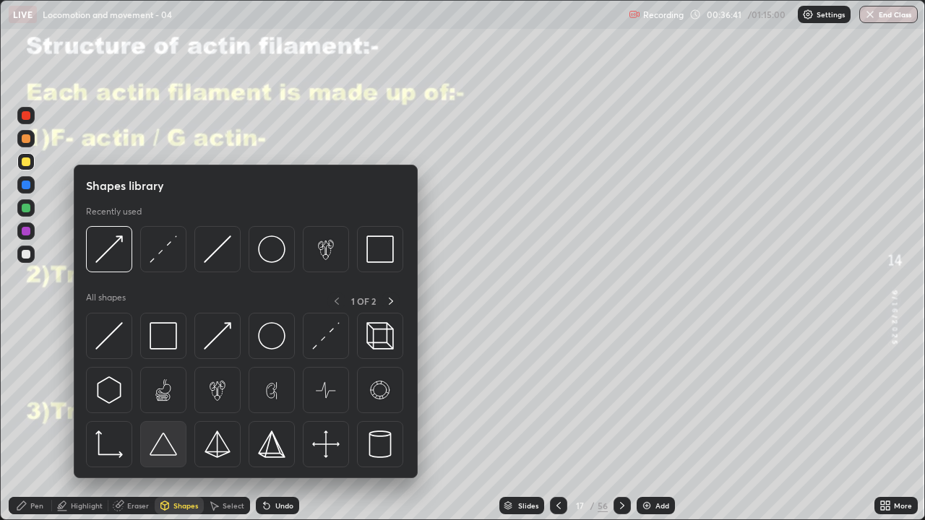
click at [174, 422] on div at bounding box center [163, 444] width 46 height 46
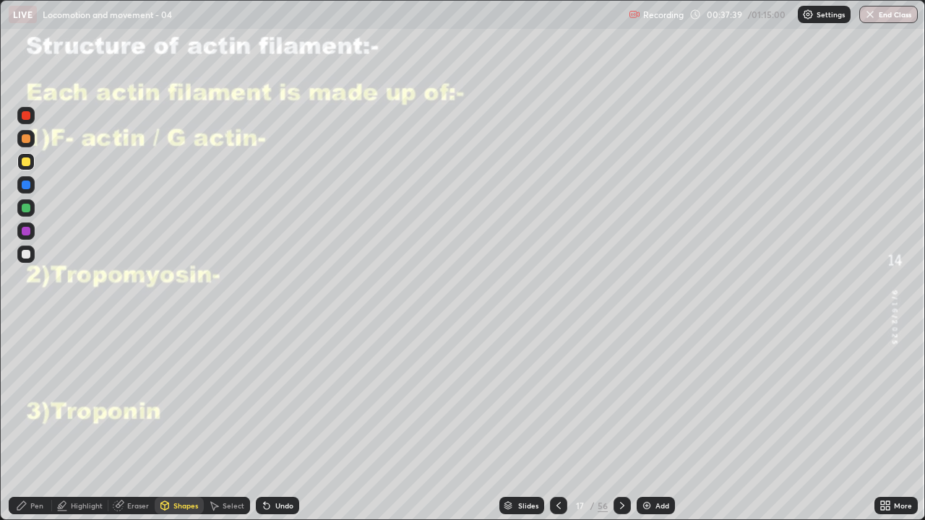
click at [23, 252] on div at bounding box center [26, 254] width 9 height 9
click at [266, 422] on icon at bounding box center [267, 507] width 6 height 6
click at [29, 422] on div "Pen" at bounding box center [30, 505] width 43 height 17
click at [264, 422] on icon at bounding box center [267, 507] width 6 height 6
click at [21, 422] on div "Pen" at bounding box center [30, 505] width 43 height 17
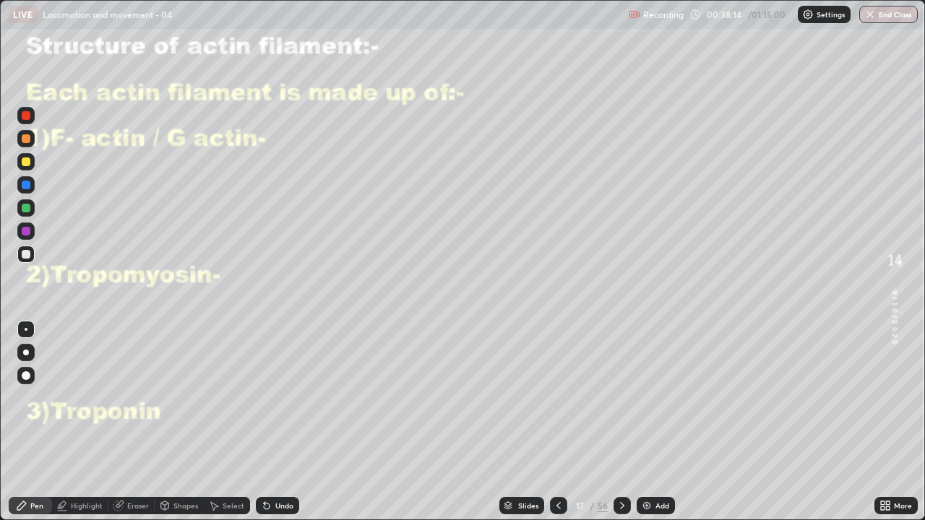
click at [35, 422] on div "Pen" at bounding box center [36, 505] width 13 height 7
click at [25, 207] on div at bounding box center [26, 208] width 9 height 9
click at [31, 163] on div at bounding box center [25, 161] width 17 height 17
click at [24, 205] on div at bounding box center [26, 208] width 9 height 9
click at [180, 422] on div "Shapes" at bounding box center [185, 505] width 25 height 7
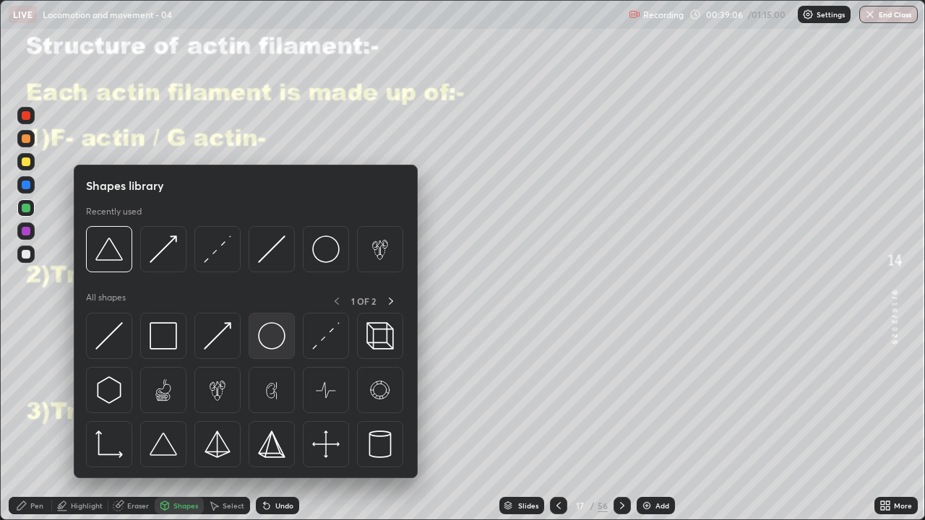
click at [262, 343] on img at bounding box center [271, 335] width 27 height 27
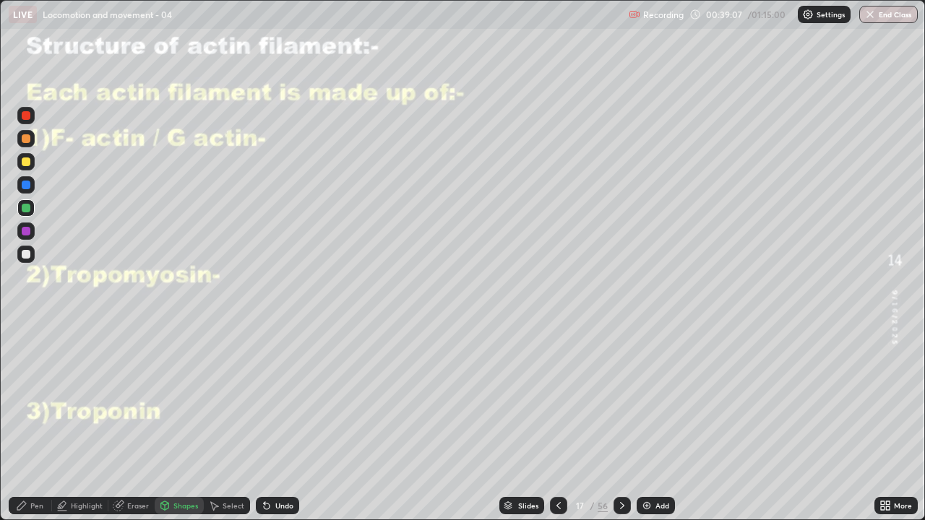
click at [25, 137] on div at bounding box center [26, 138] width 9 height 9
click at [40, 422] on div "Pen" at bounding box center [30, 505] width 43 height 17
click at [27, 209] on div at bounding box center [26, 208] width 9 height 9
click at [24, 161] on div at bounding box center [26, 162] width 9 height 9
click at [280, 422] on div "Undo" at bounding box center [277, 505] width 43 height 17
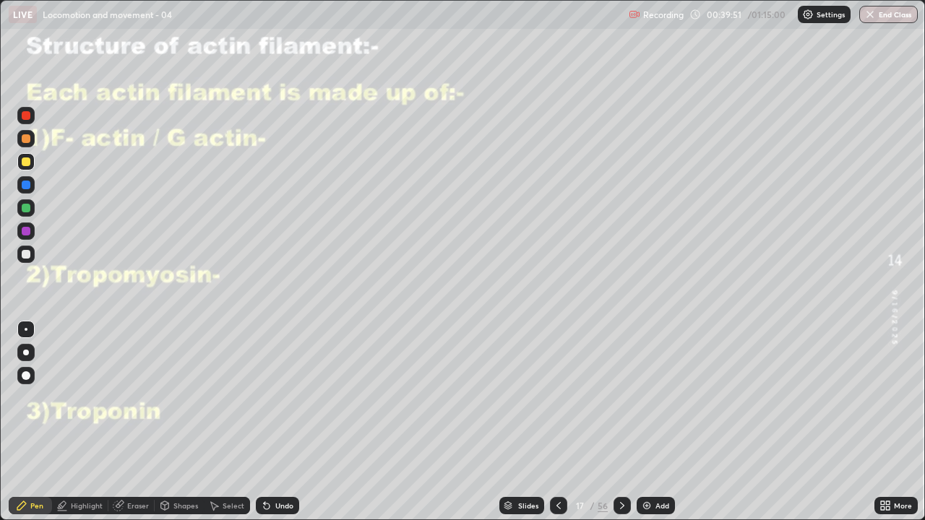
click at [278, 422] on div "Undo" at bounding box center [277, 505] width 43 height 17
click at [273, 422] on div "Undo" at bounding box center [277, 505] width 43 height 17
click at [264, 422] on icon at bounding box center [267, 507] width 6 height 6
click at [37, 422] on div "Pen" at bounding box center [36, 505] width 13 height 7
click at [25, 209] on div at bounding box center [26, 208] width 9 height 9
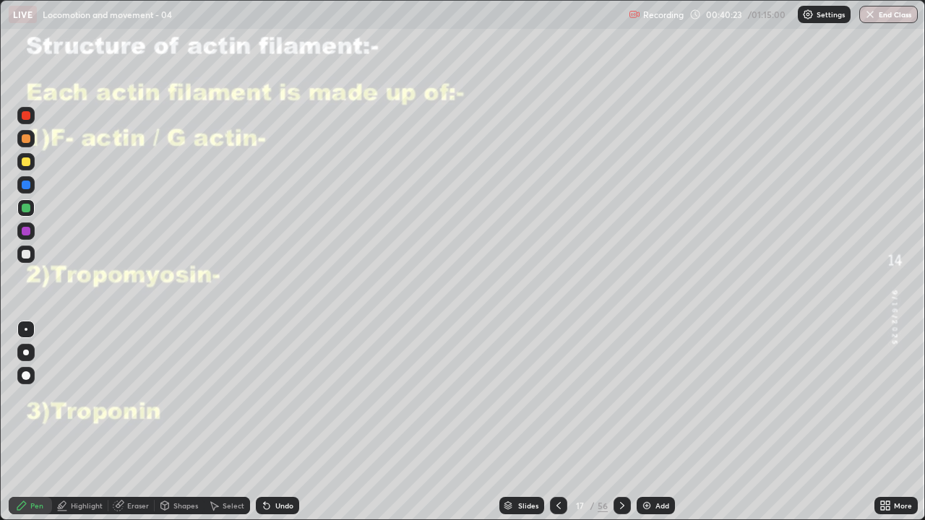
click at [179, 422] on div "Shapes" at bounding box center [179, 505] width 49 height 17
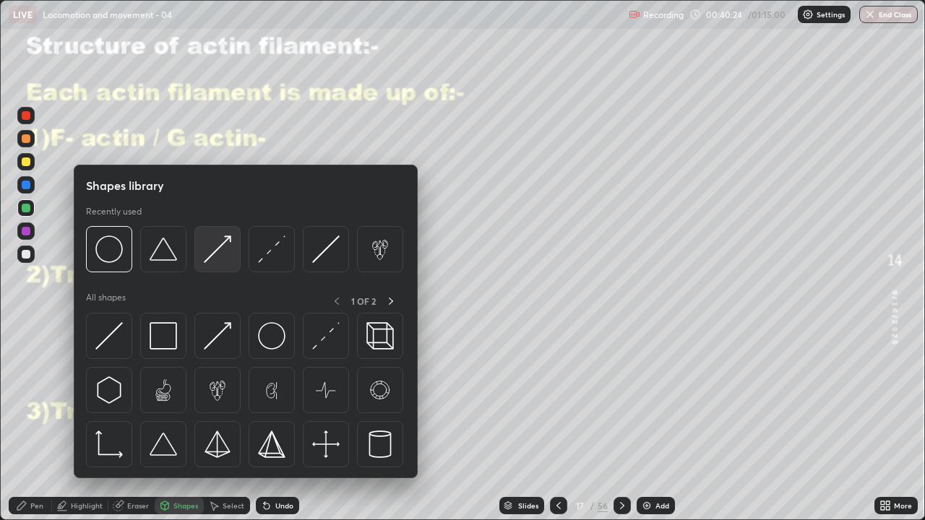
click at [208, 256] on img at bounding box center [217, 249] width 27 height 27
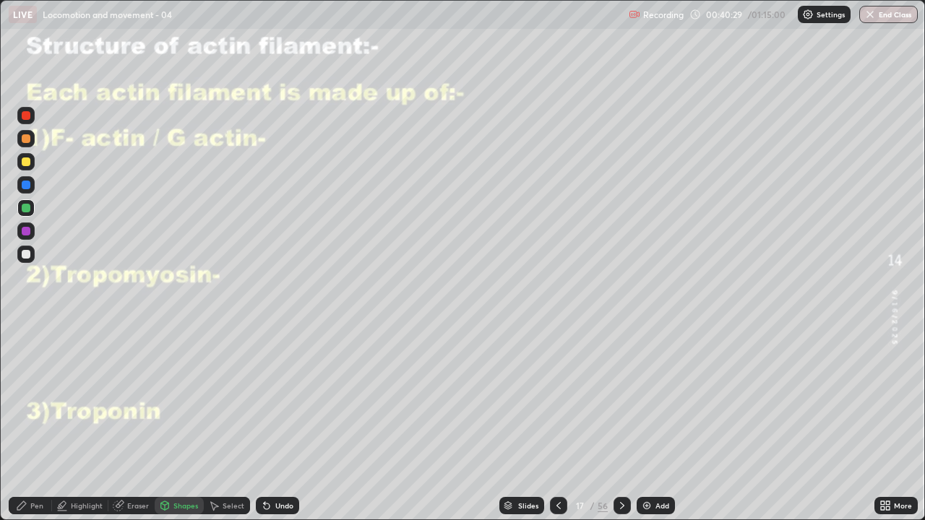
click at [280, 422] on div "Undo" at bounding box center [284, 505] width 18 height 7
click at [33, 422] on div "Pen" at bounding box center [36, 505] width 13 height 7
click at [885, 18] on button "End Class" at bounding box center [888, 14] width 59 height 17
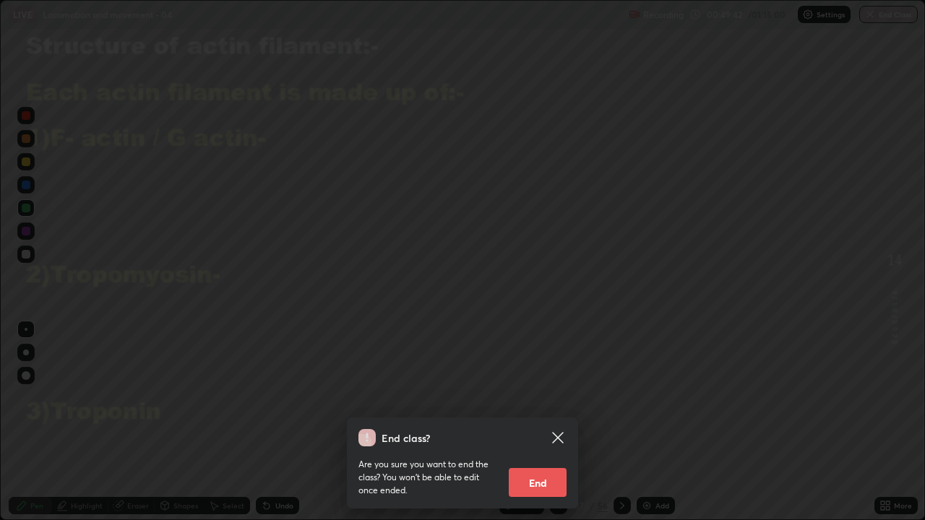
click at [529, 422] on button "End" at bounding box center [538, 482] width 58 height 29
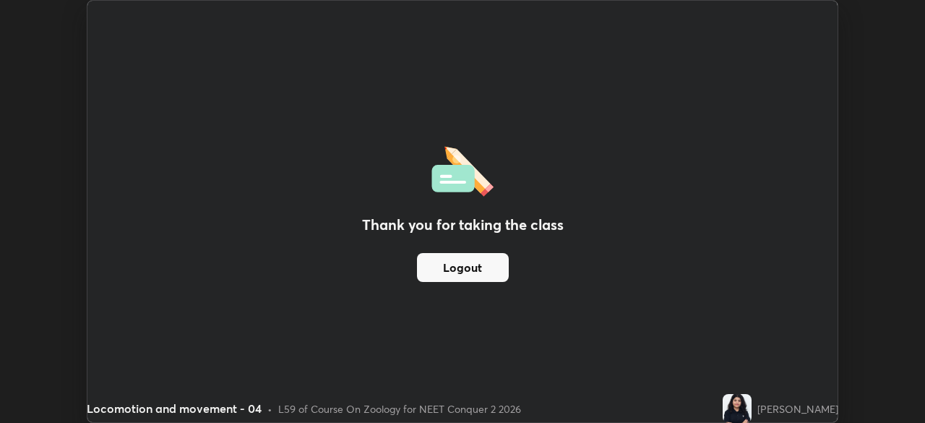
scroll to position [71856, 71354]
